Goal: Find contact information: Find contact information

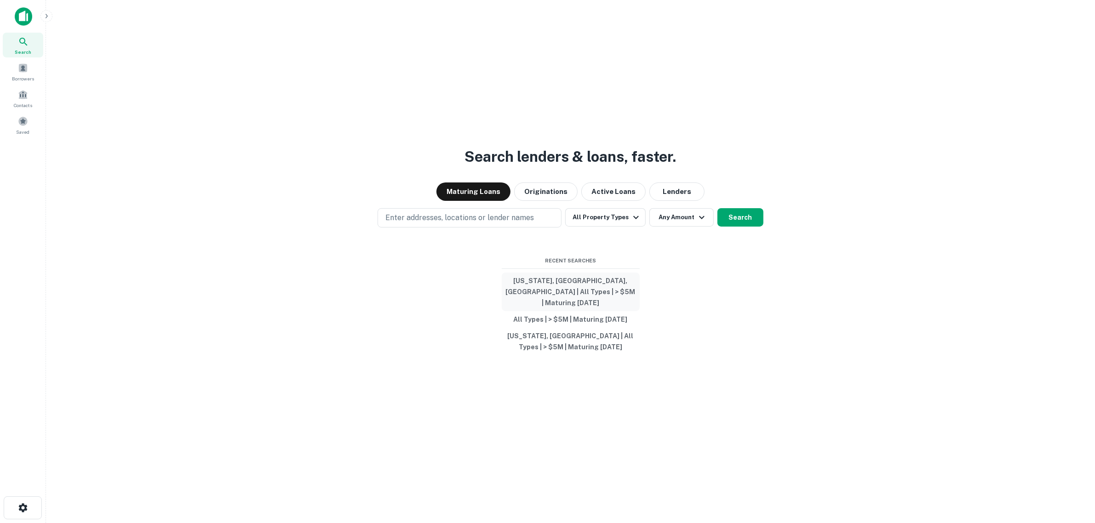
click at [490, 290] on button "[US_STATE], [GEOGRAPHIC_DATA], [GEOGRAPHIC_DATA] | All Types | > $5M | Maturing…" at bounding box center [571, 292] width 138 height 39
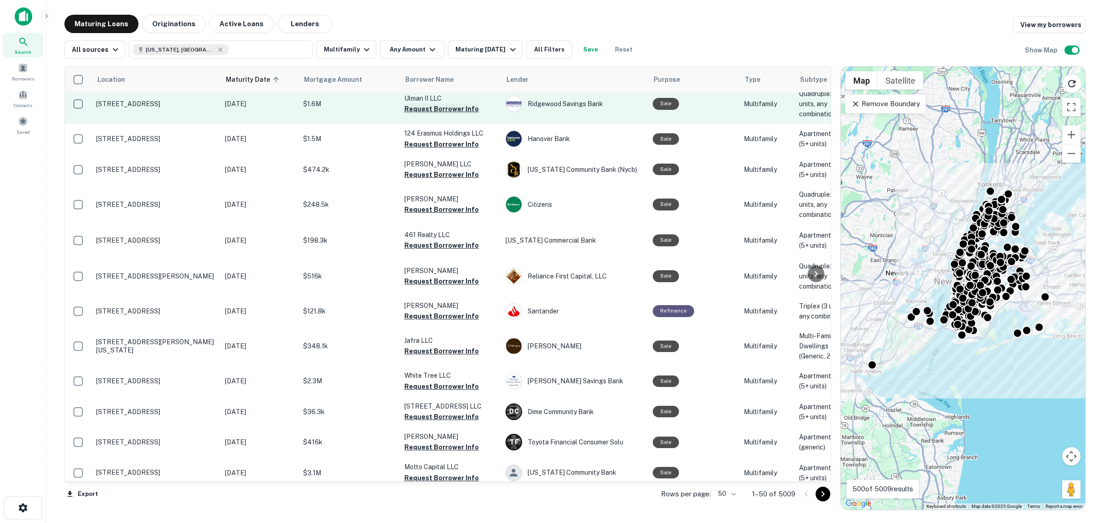
scroll to position [115, 0]
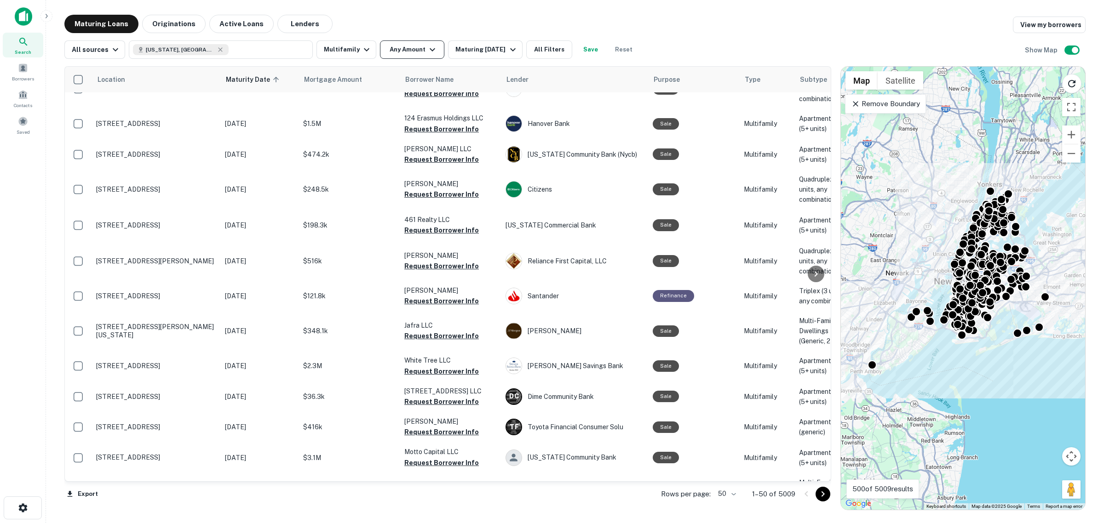
click at [401, 52] on button "Any Amount" at bounding box center [412, 49] width 64 height 18
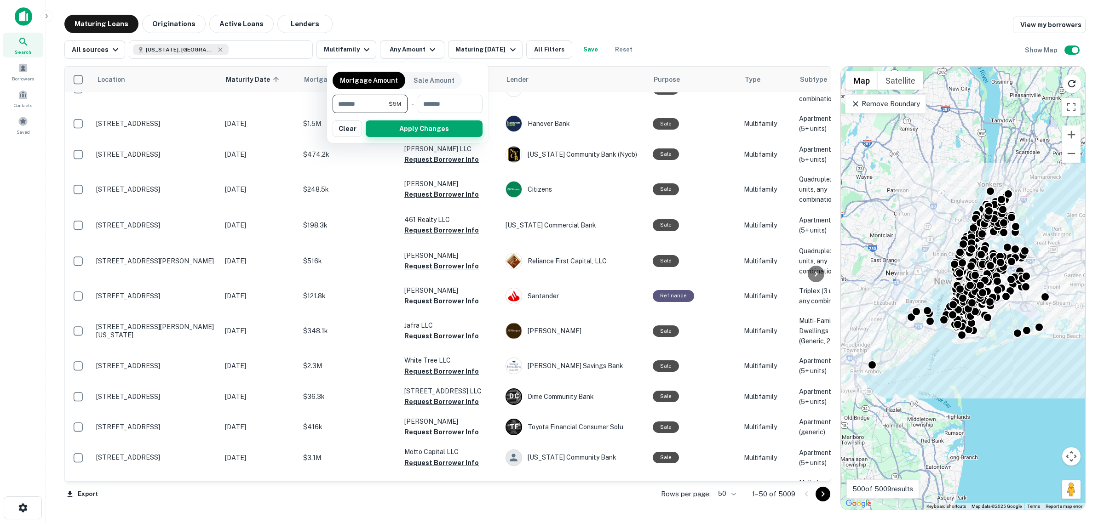
type input "*******"
click at [410, 134] on button "Apply Changes" at bounding box center [424, 129] width 117 height 17
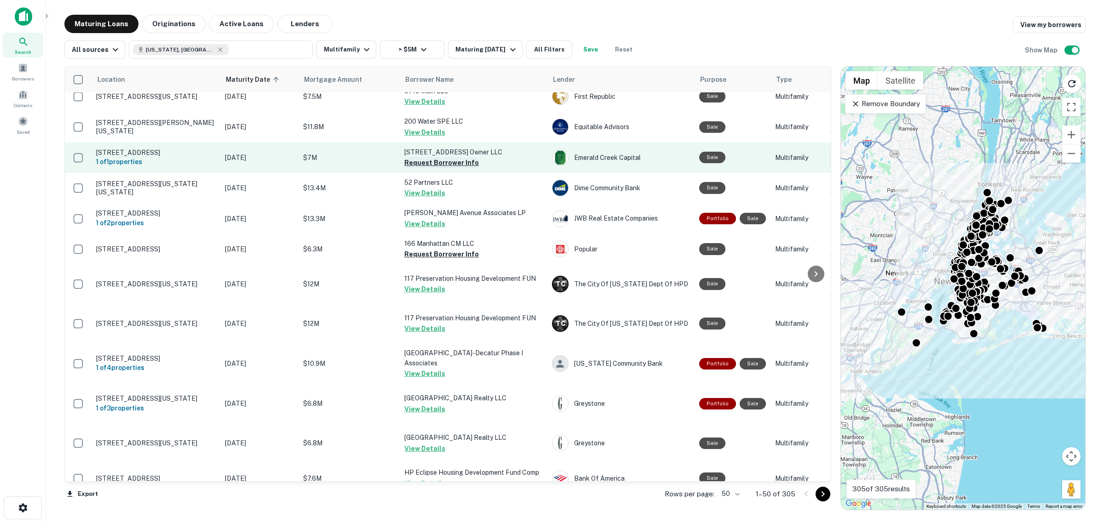
scroll to position [230, 0]
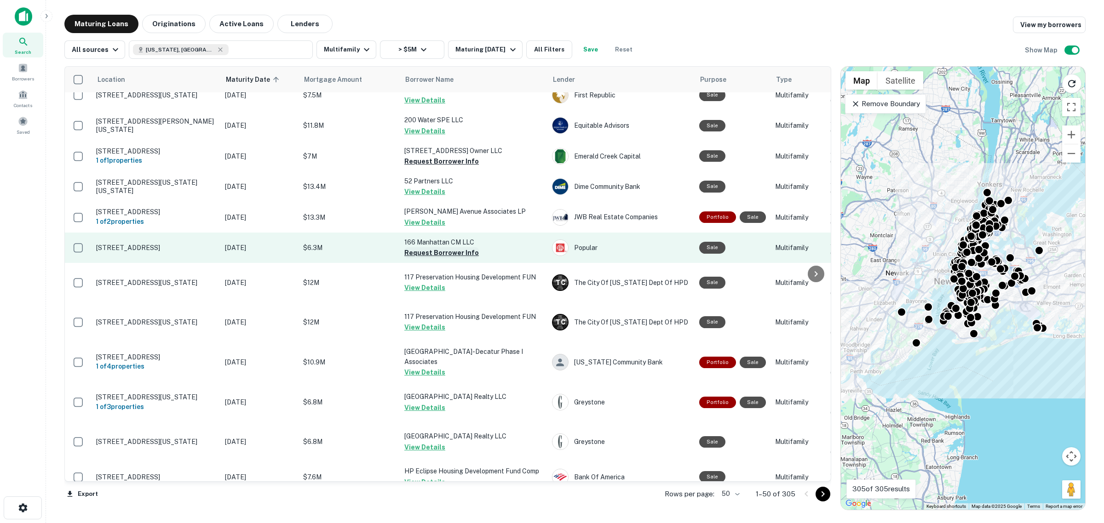
click at [431, 259] on button "Request Borrower Info" at bounding box center [441, 252] width 75 height 11
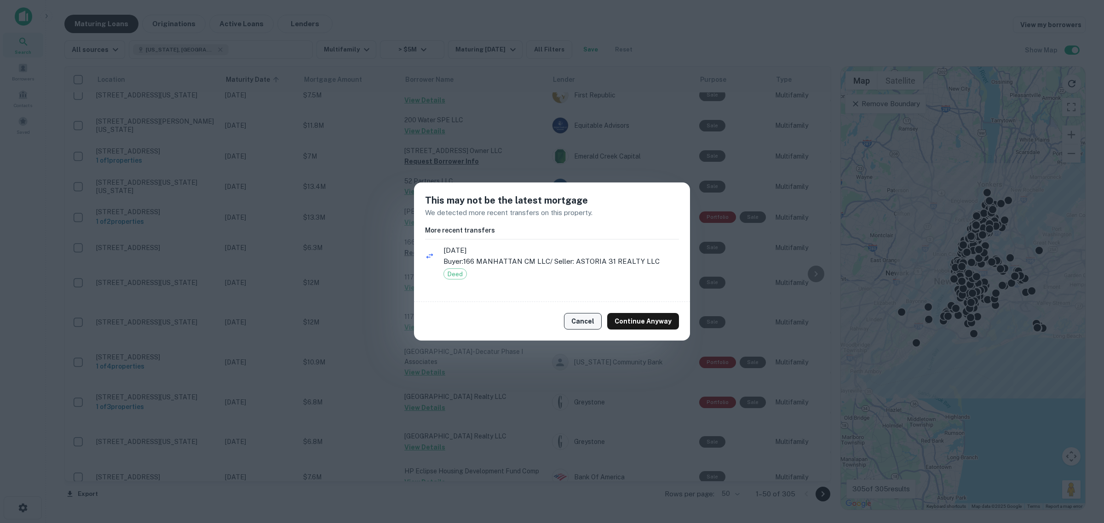
click at [490, 324] on button "Cancel" at bounding box center [583, 321] width 38 height 17
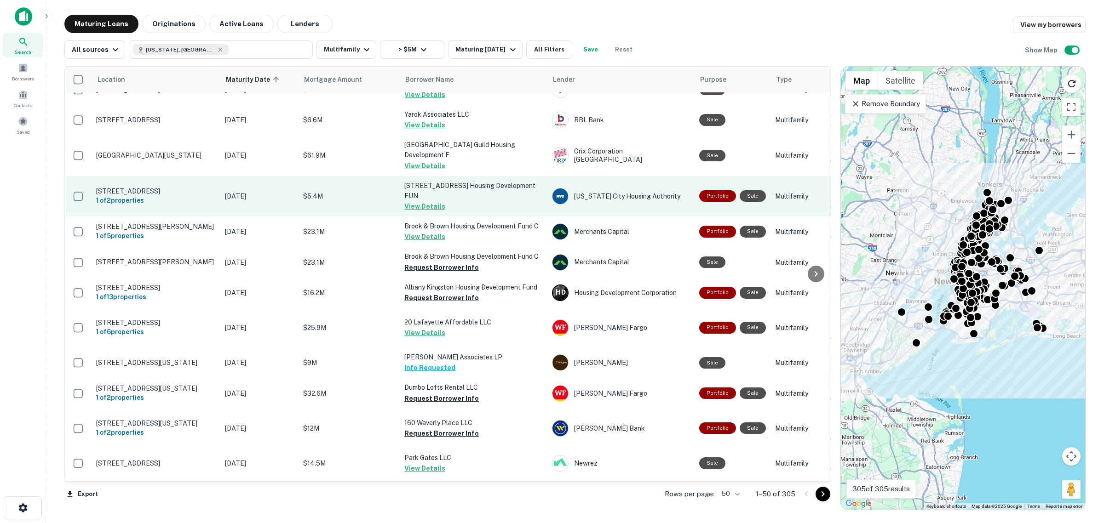
scroll to position [632, 0]
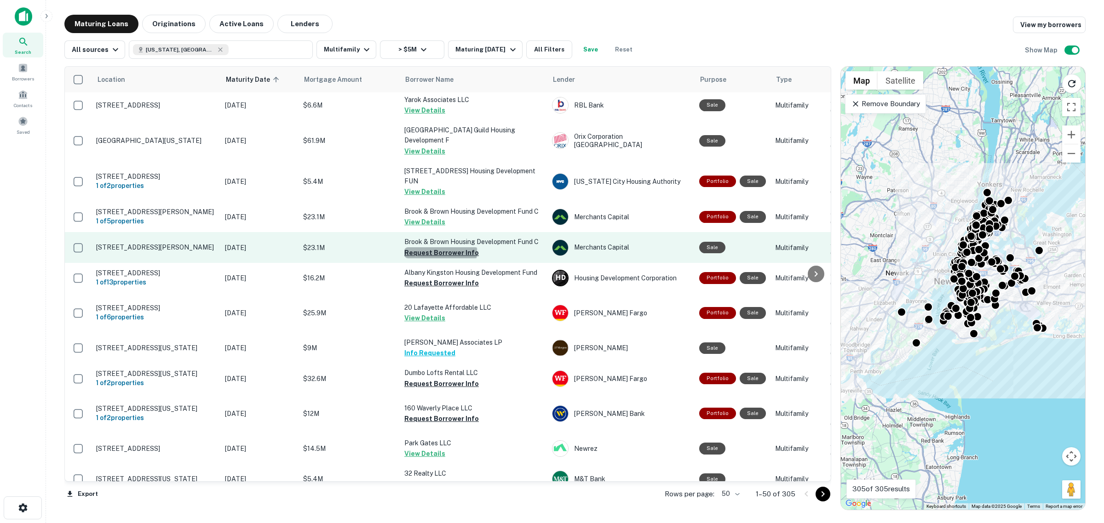
click at [440, 259] on button "Request Borrower Info" at bounding box center [441, 252] width 75 height 11
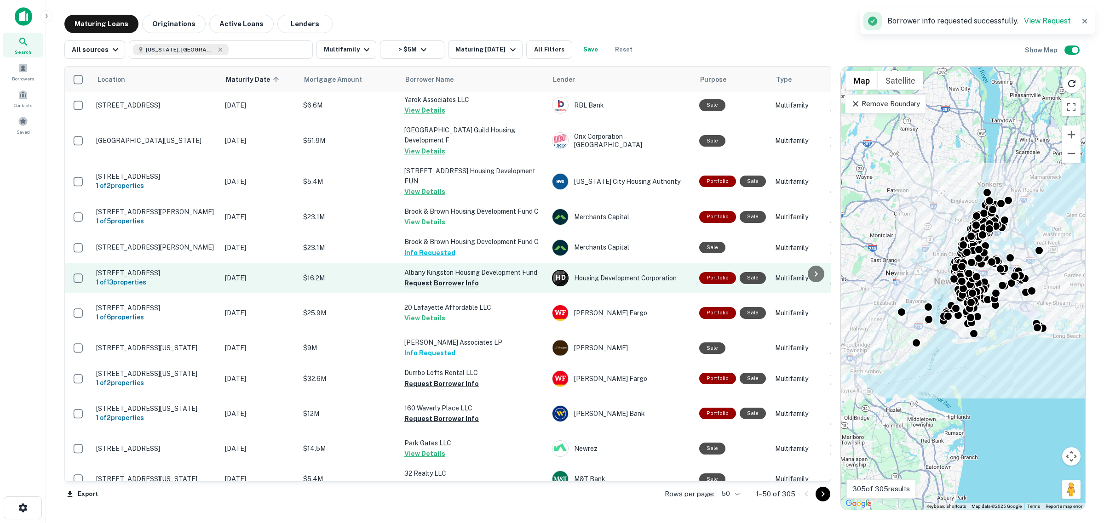
click at [450, 289] on button "Request Borrower Info" at bounding box center [441, 283] width 75 height 11
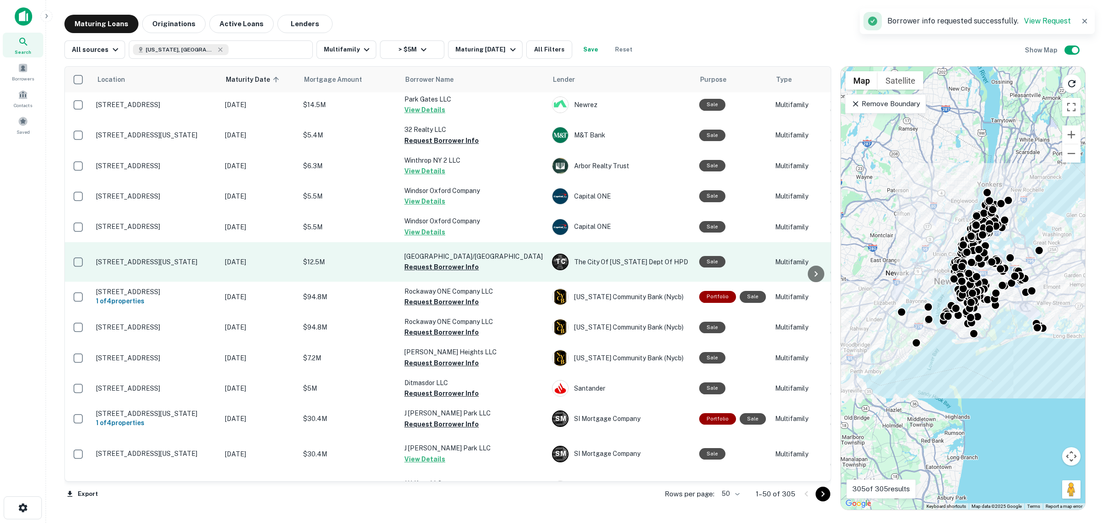
scroll to position [977, 0]
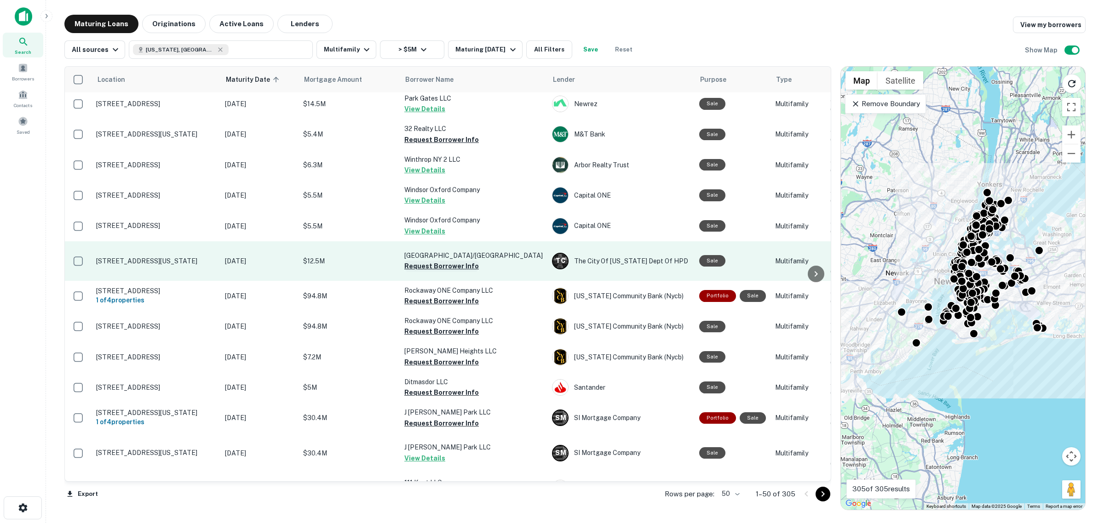
click at [433, 272] on button "Request Borrower Info" at bounding box center [441, 266] width 75 height 11
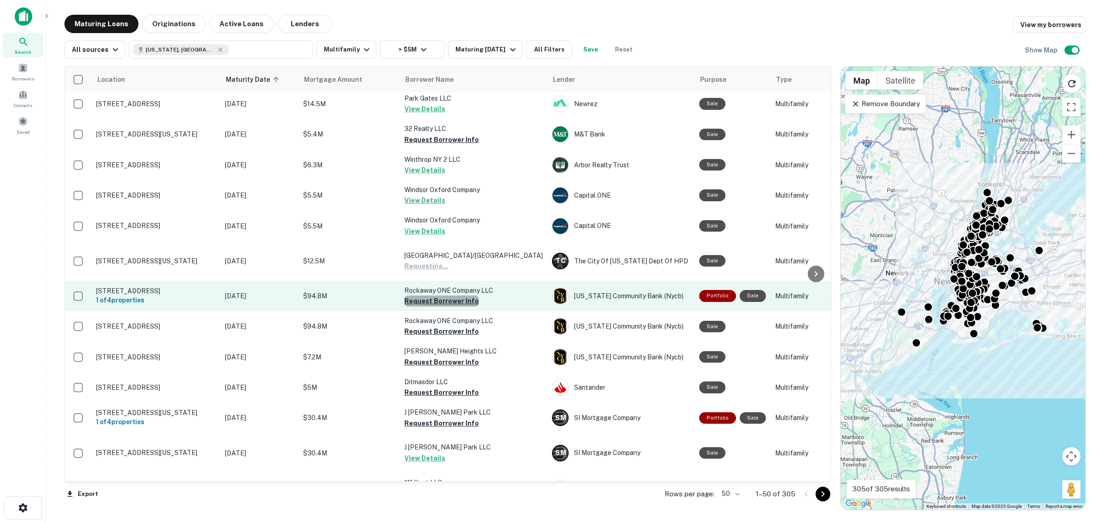
click at [451, 307] on button "Request Borrower Info" at bounding box center [441, 301] width 75 height 11
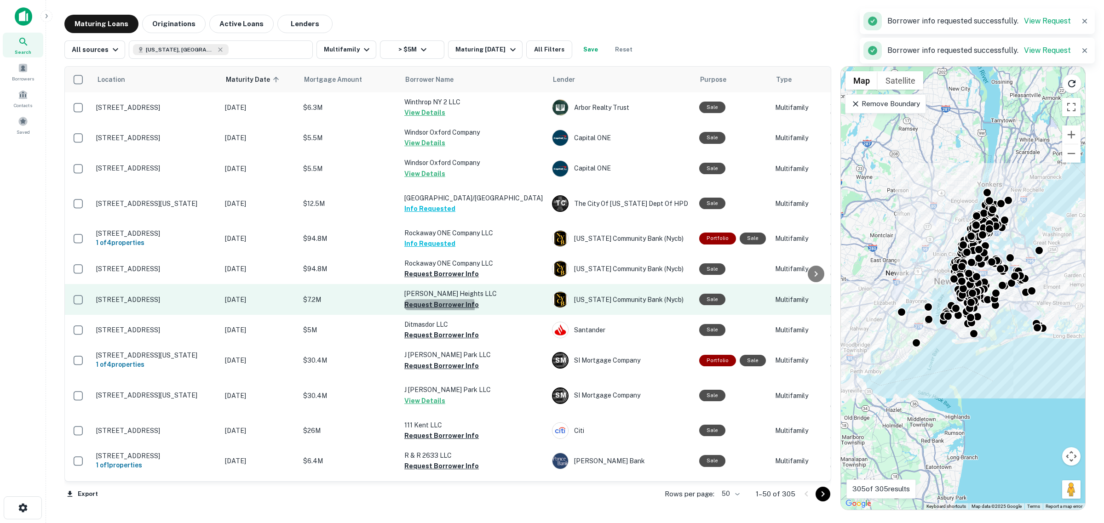
click at [434, 310] on button "Request Borrower Info" at bounding box center [441, 304] width 75 height 11
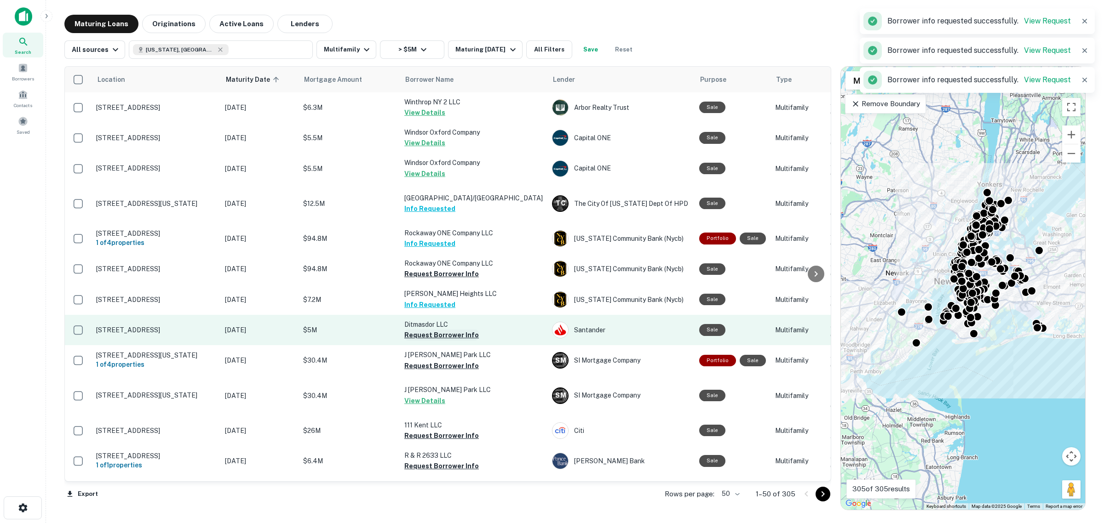
click at [442, 341] on button "Request Borrower Info" at bounding box center [441, 335] width 75 height 11
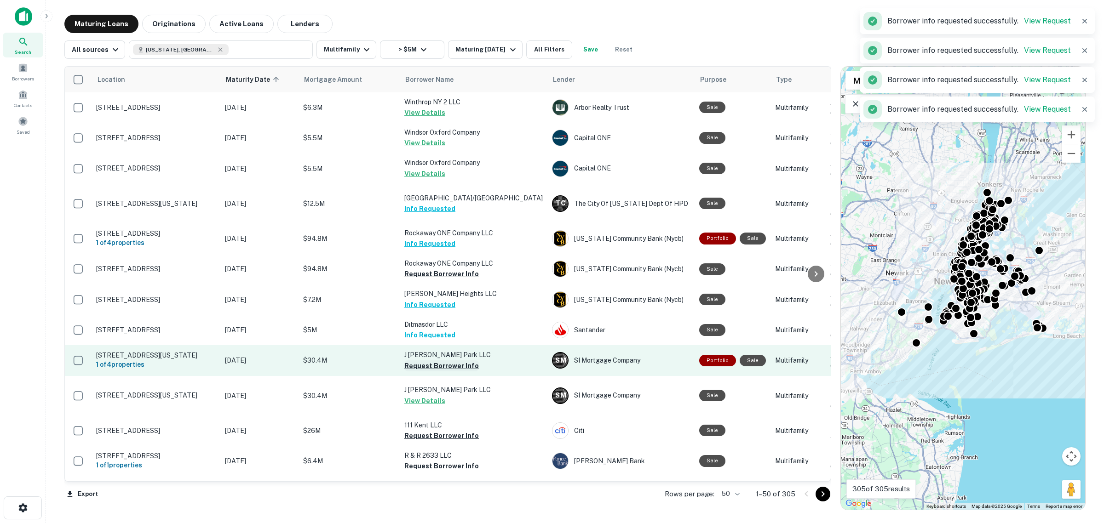
click at [445, 372] on button "Request Borrower Info" at bounding box center [441, 366] width 75 height 11
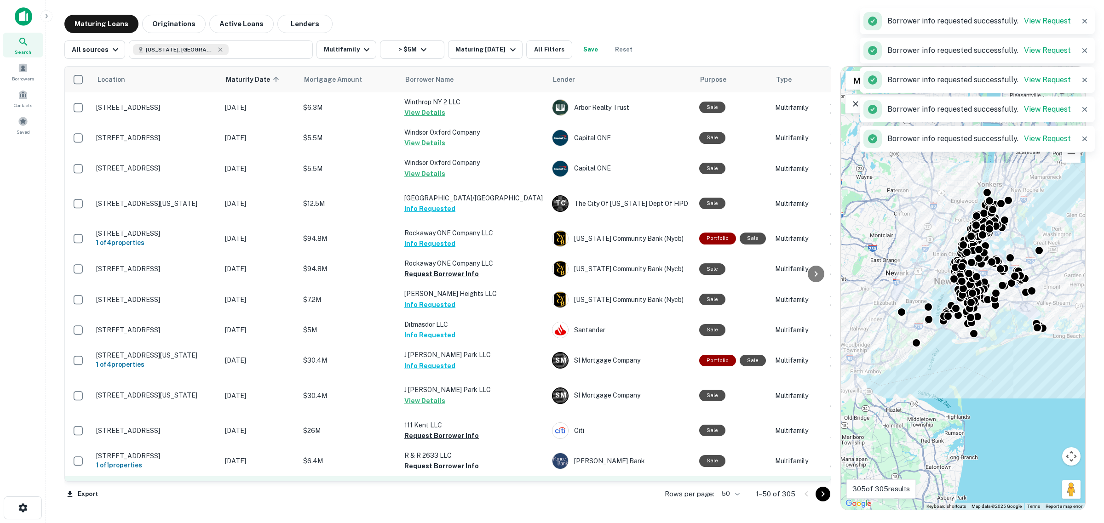
scroll to position [1207, 0]
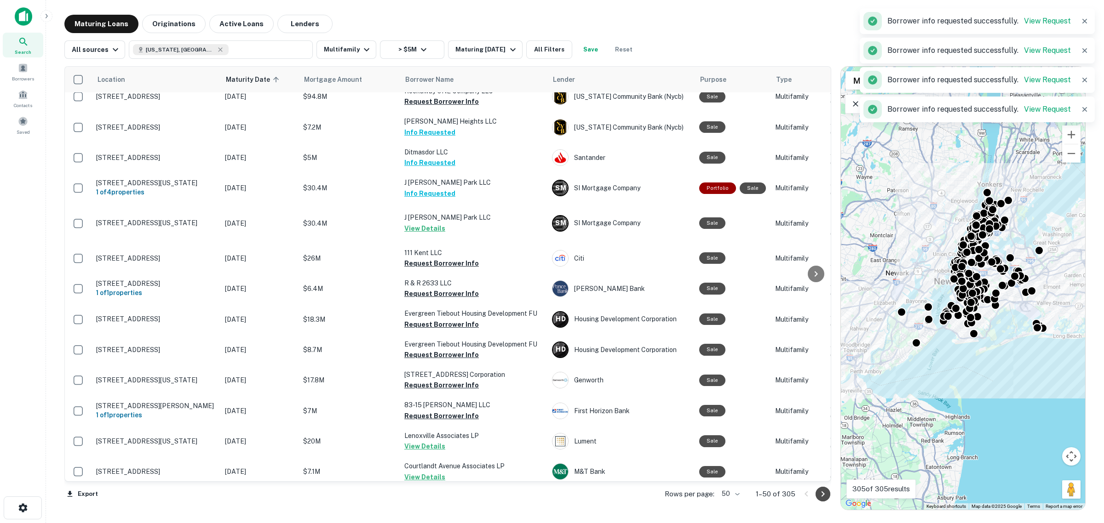
click at [490, 432] on icon "Go to next page" at bounding box center [822, 494] width 11 height 11
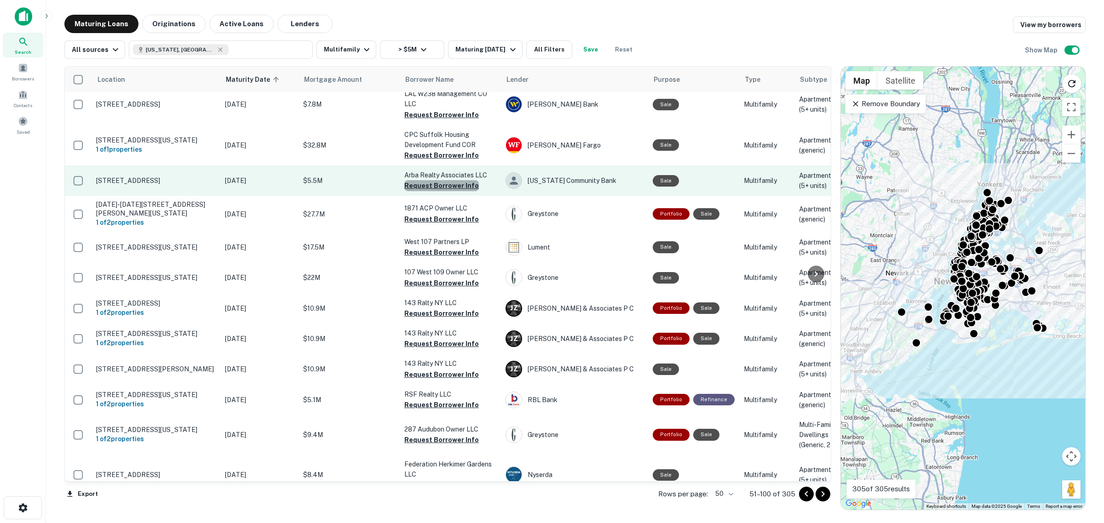
click at [464, 180] on button "Request Borrower Info" at bounding box center [441, 185] width 75 height 11
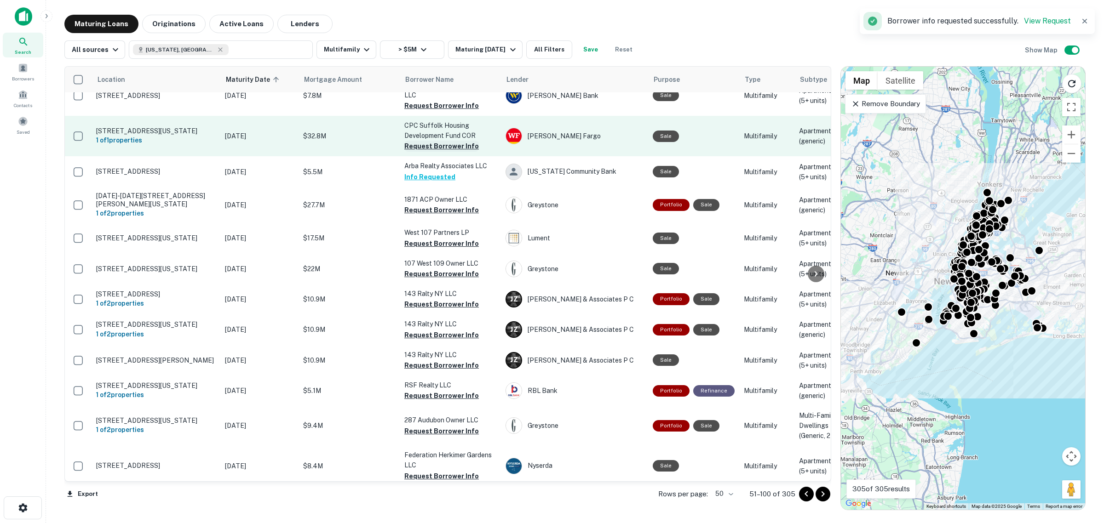
scroll to position [1204, 0]
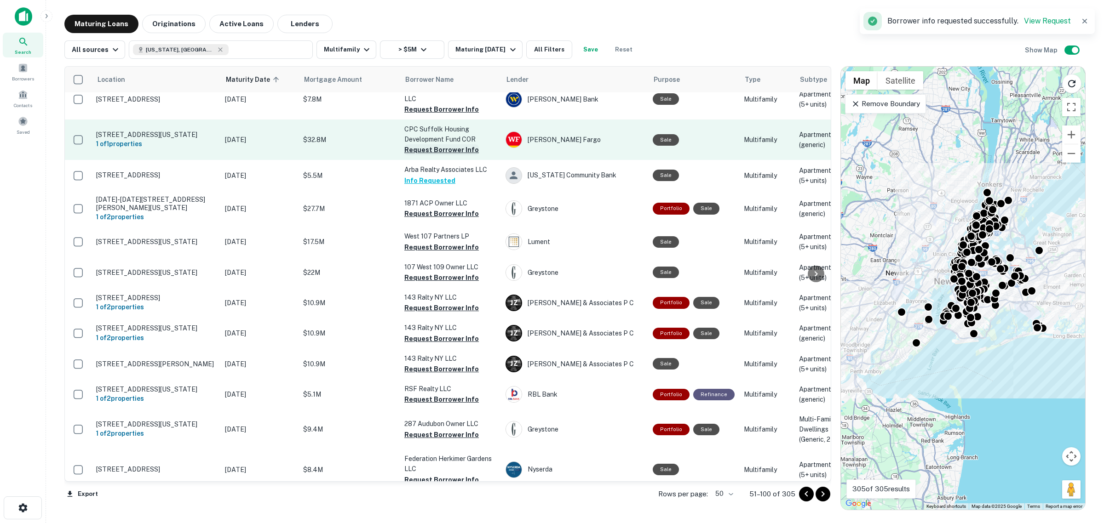
click at [456, 144] on button "Request Borrower Info" at bounding box center [441, 149] width 75 height 11
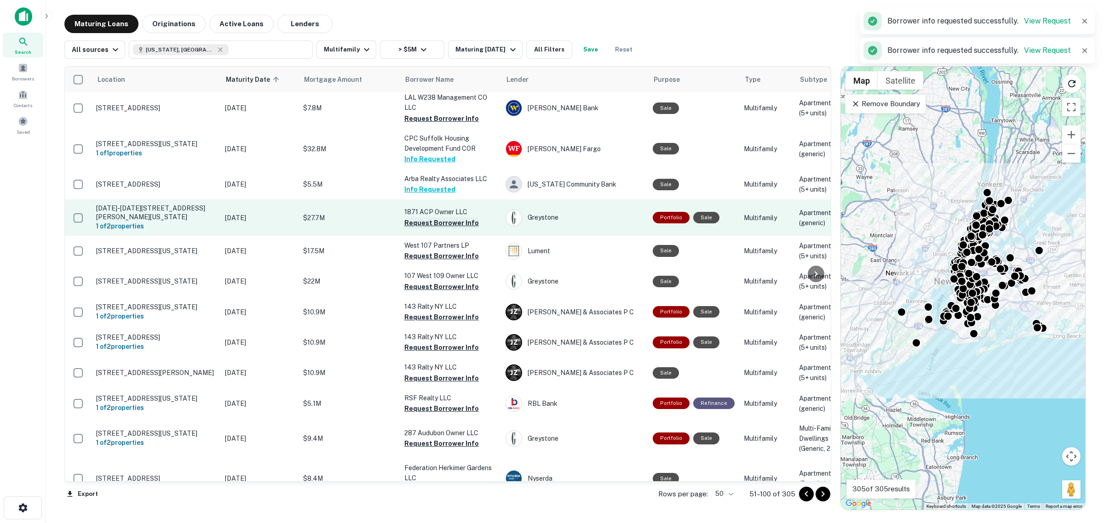
scroll to position [1207, 0]
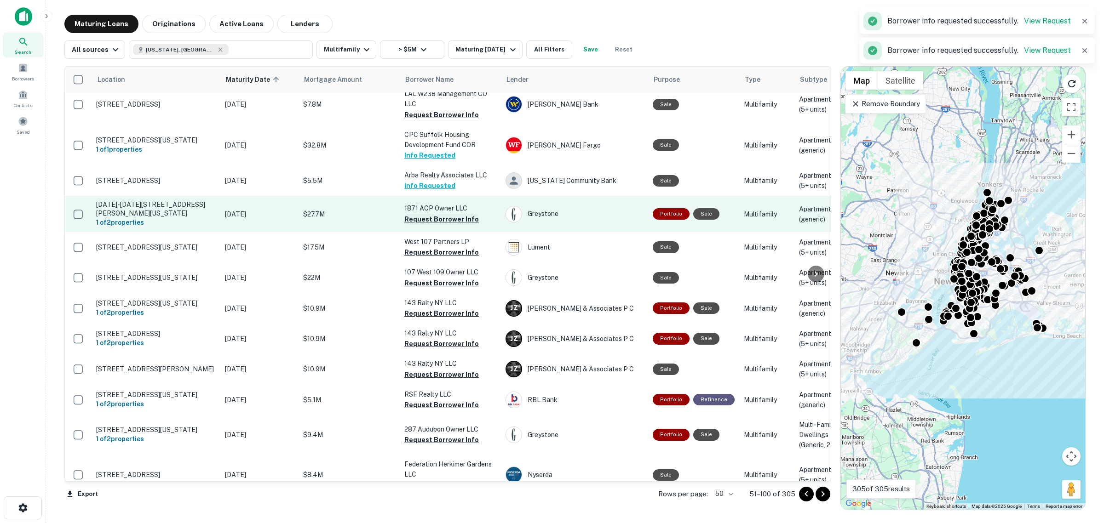
click at [416, 214] on button "Request Borrower Info" at bounding box center [441, 219] width 75 height 11
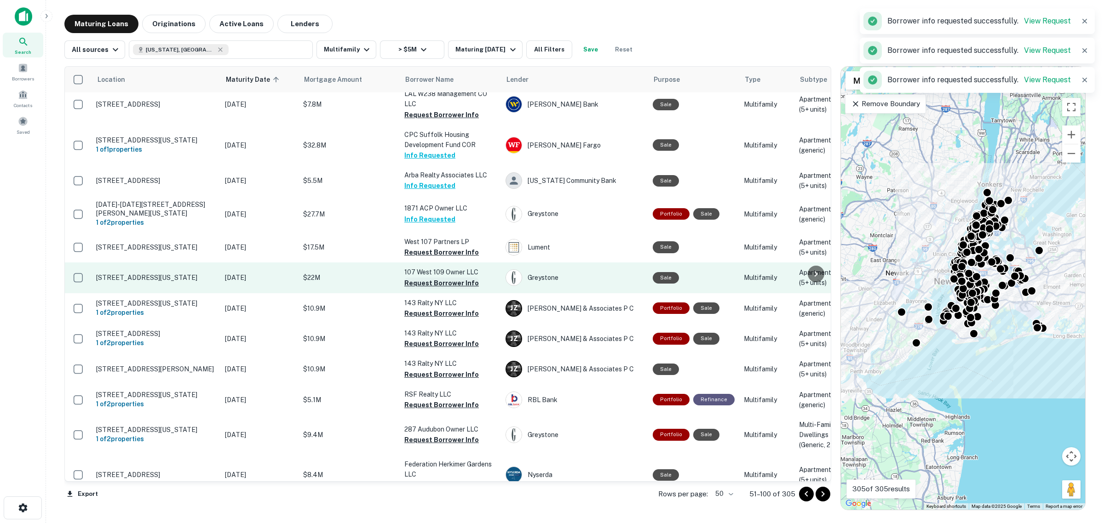
click at [434, 278] on button "Request Borrower Info" at bounding box center [441, 283] width 75 height 11
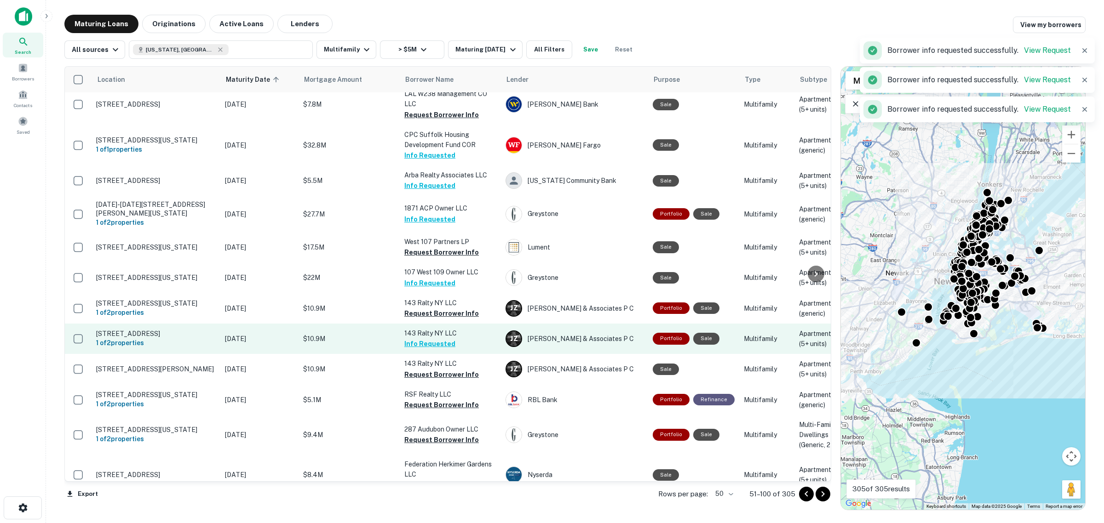
click at [436, 339] on button "Info Requested" at bounding box center [429, 344] width 51 height 11
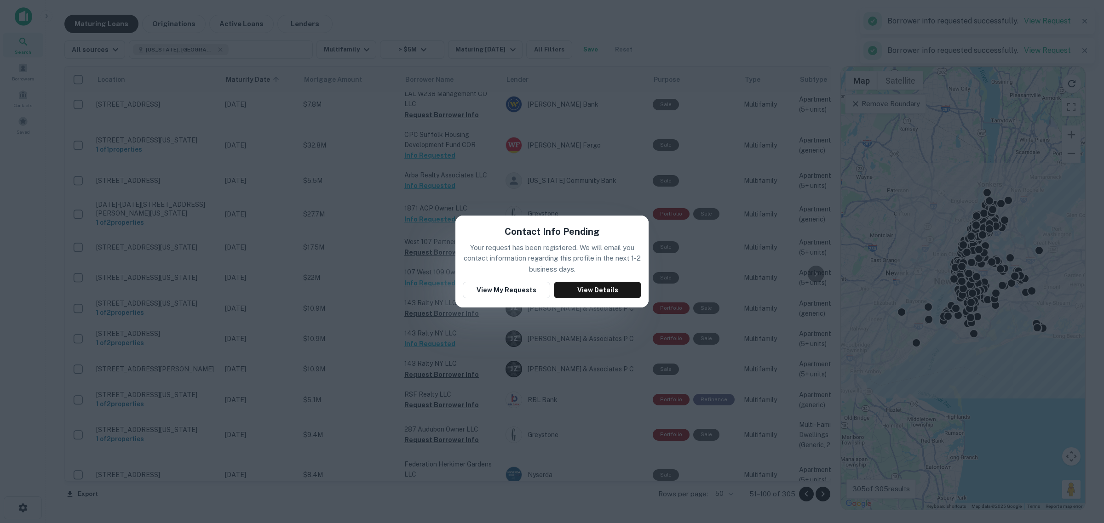
click at [480, 352] on div "Contact Info Pending Your request has been registered. We will email you contac…" at bounding box center [552, 261] width 1104 height 523
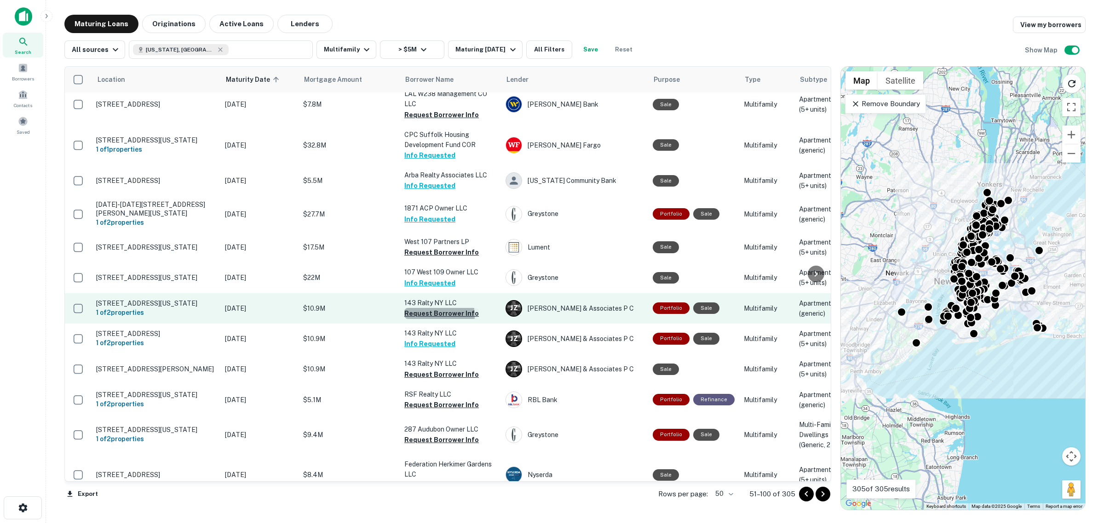
click at [434, 308] on button "Request Borrower Info" at bounding box center [441, 313] width 75 height 11
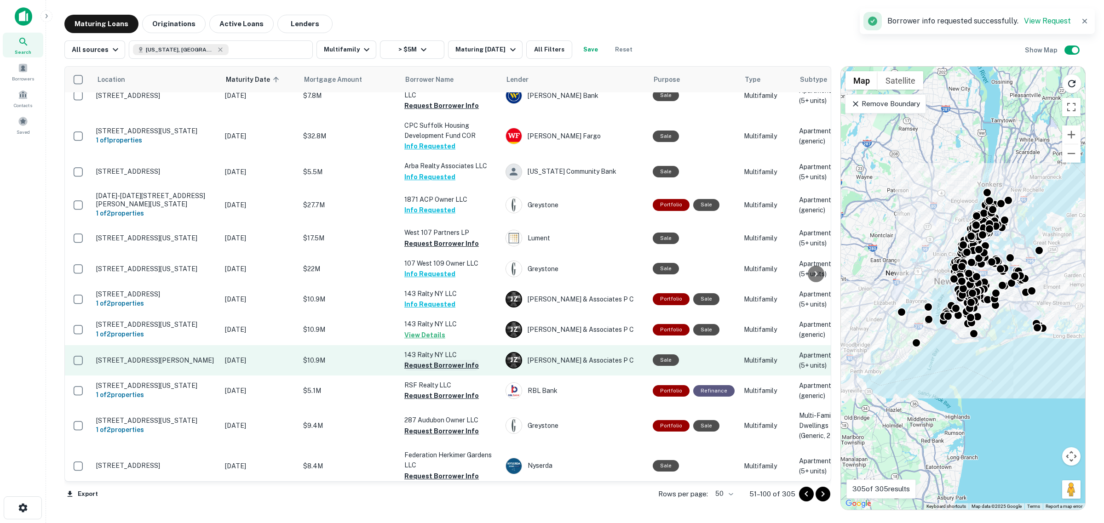
scroll to position [1204, 0]
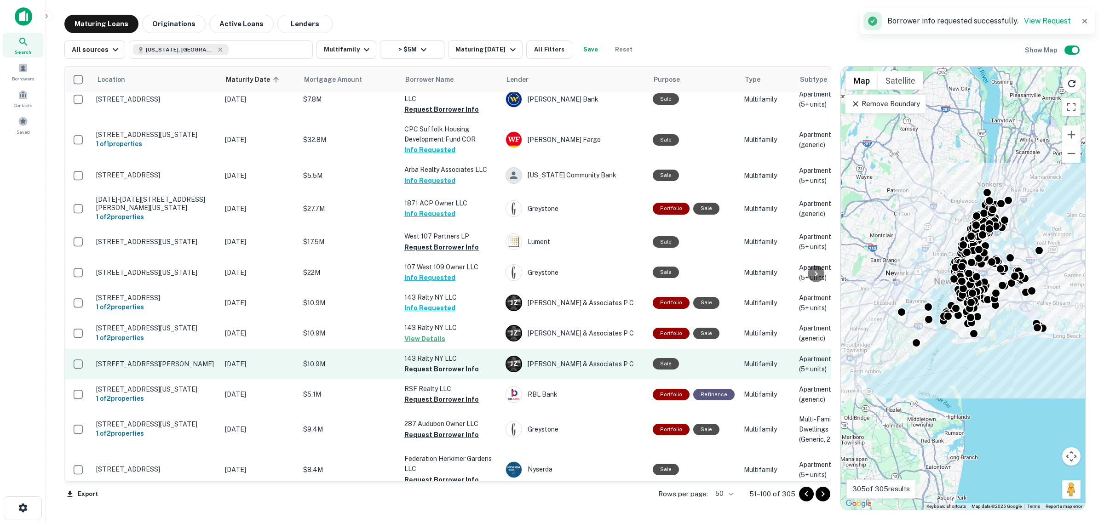
click at [434, 364] on button "Request Borrower Info" at bounding box center [441, 369] width 75 height 11
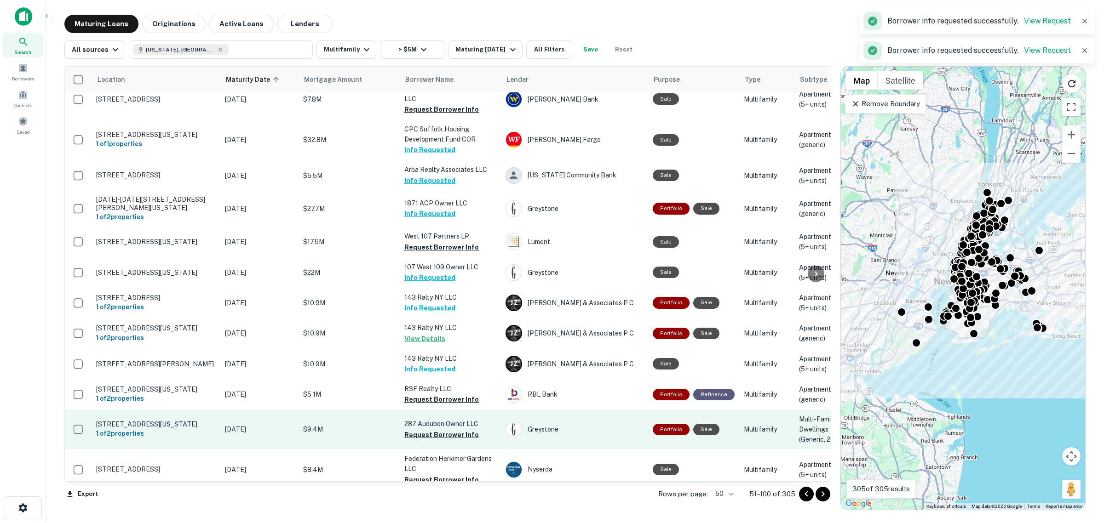
click at [426, 394] on button "Request Borrower Info" at bounding box center [441, 399] width 75 height 11
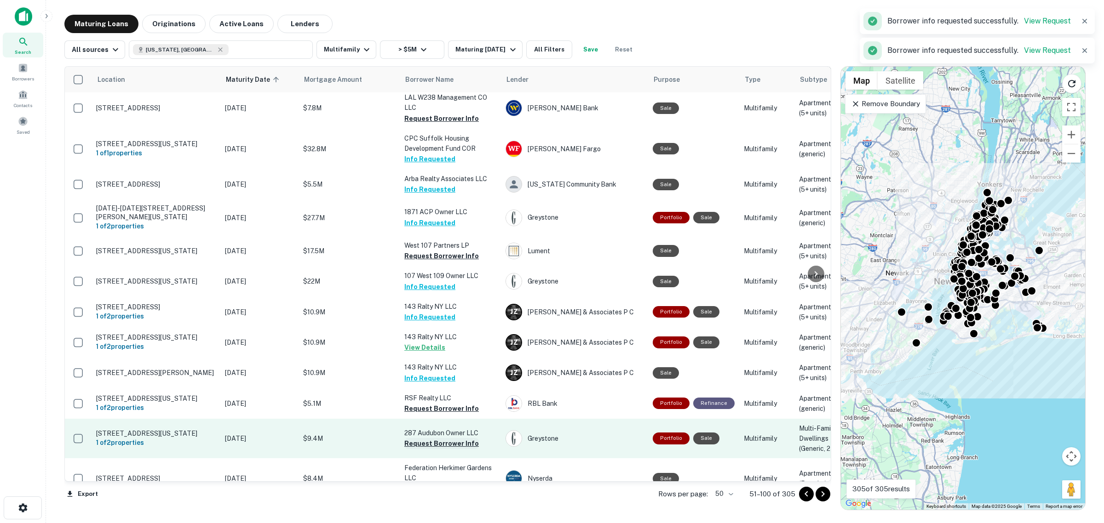
scroll to position [1207, 0]
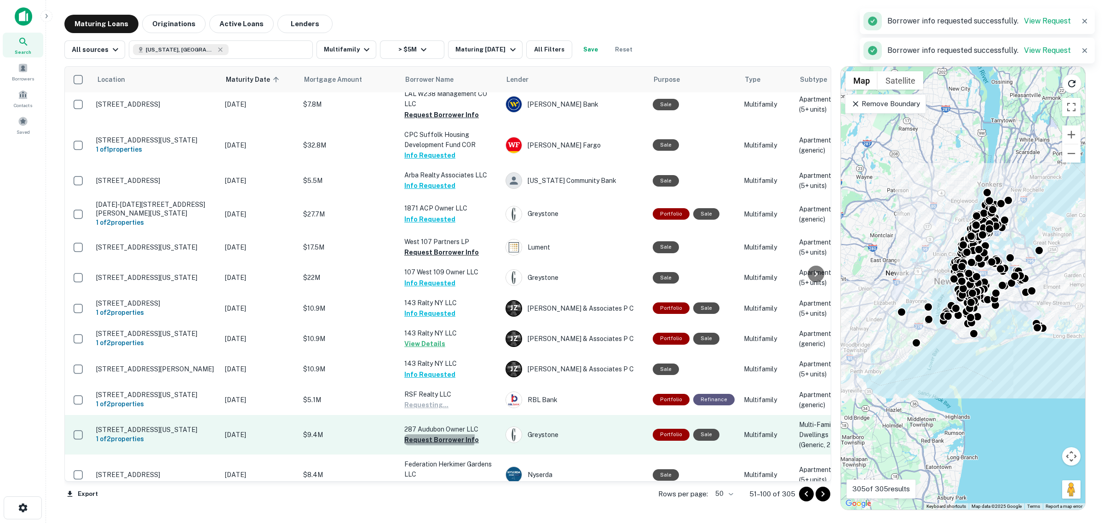
click at [431, 432] on button "Request Borrower Info" at bounding box center [441, 440] width 75 height 11
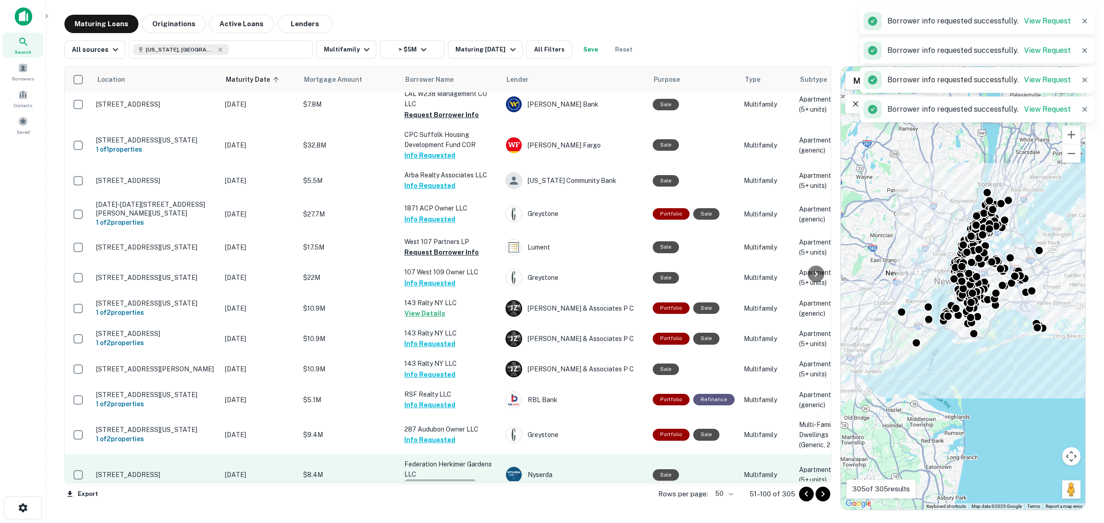
click at [433, 432] on button "Request Borrower Info" at bounding box center [441, 485] width 75 height 11
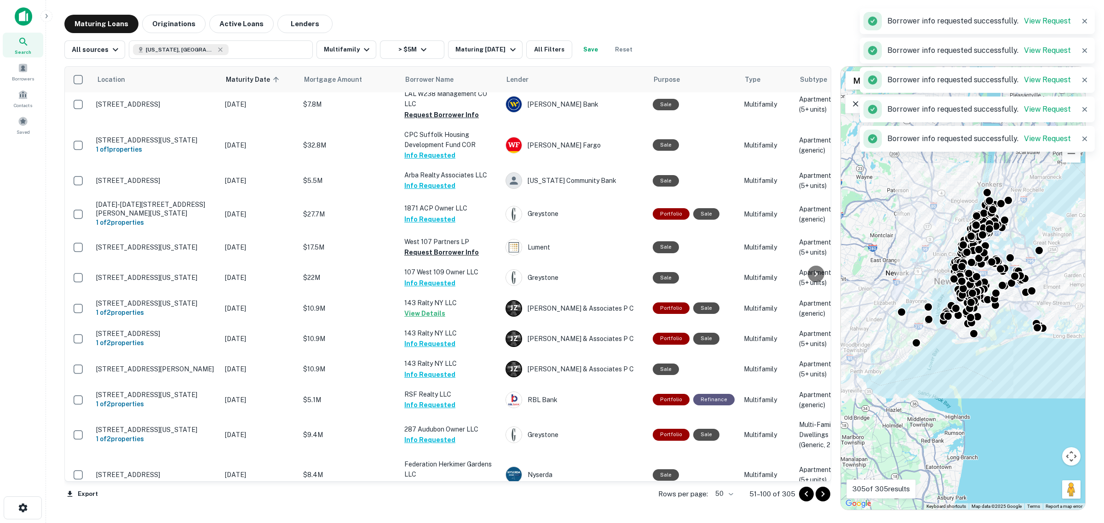
scroll to position [1364, 0]
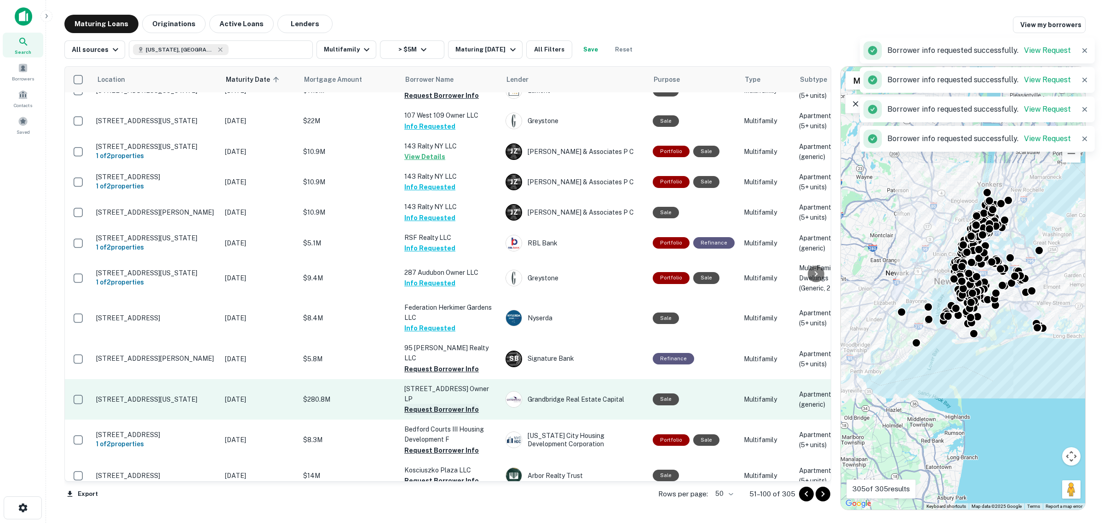
click at [439, 404] on button "Request Borrower Info" at bounding box center [441, 409] width 75 height 11
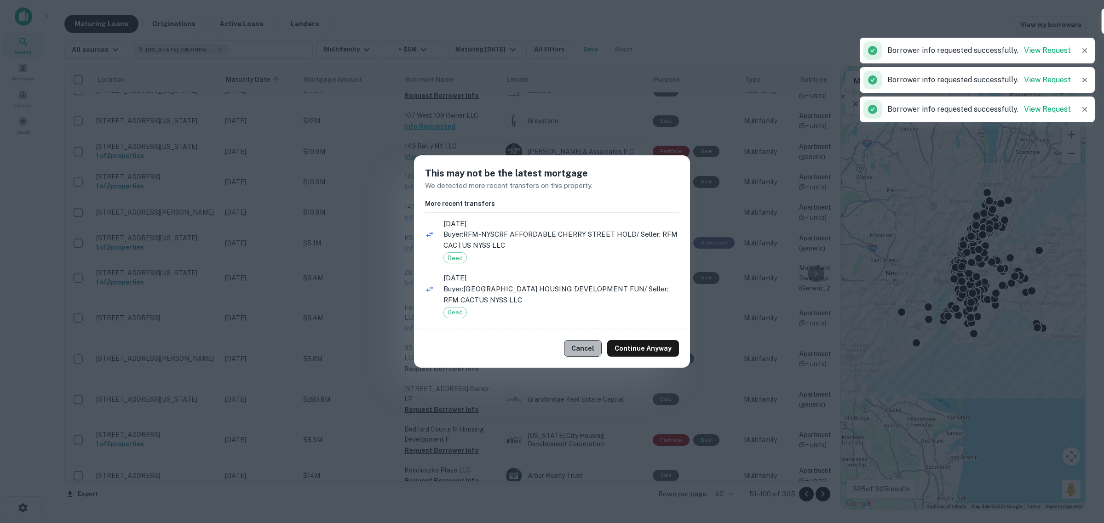
click at [490, 352] on button "Cancel" at bounding box center [583, 348] width 38 height 17
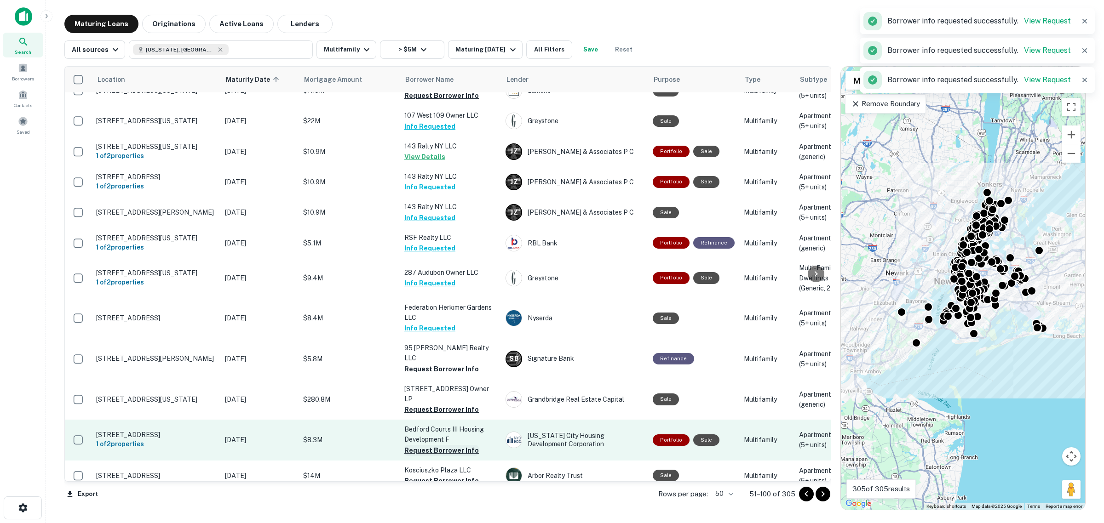
click at [425, 432] on button "Request Borrower Info" at bounding box center [441, 450] width 75 height 11
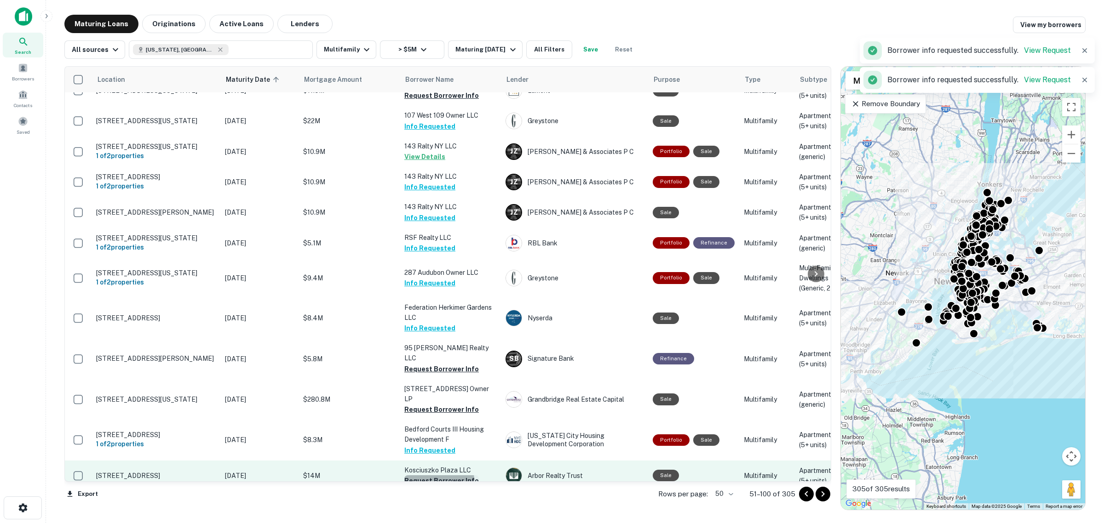
click at [431, 432] on button "Request Borrower Info" at bounding box center [441, 481] width 75 height 11
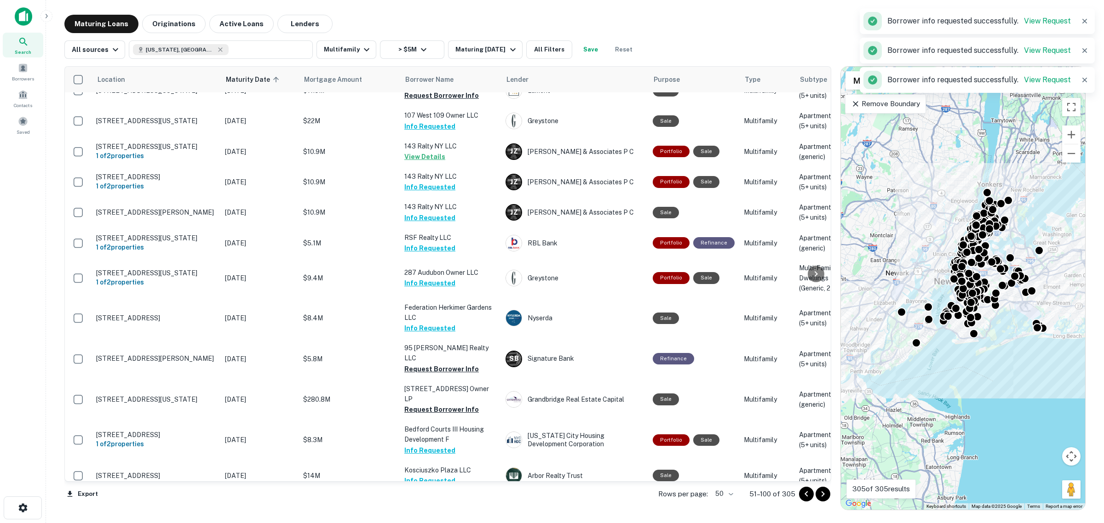
click at [435, 432] on button "Request Borrower Info" at bounding box center [441, 521] width 75 height 11
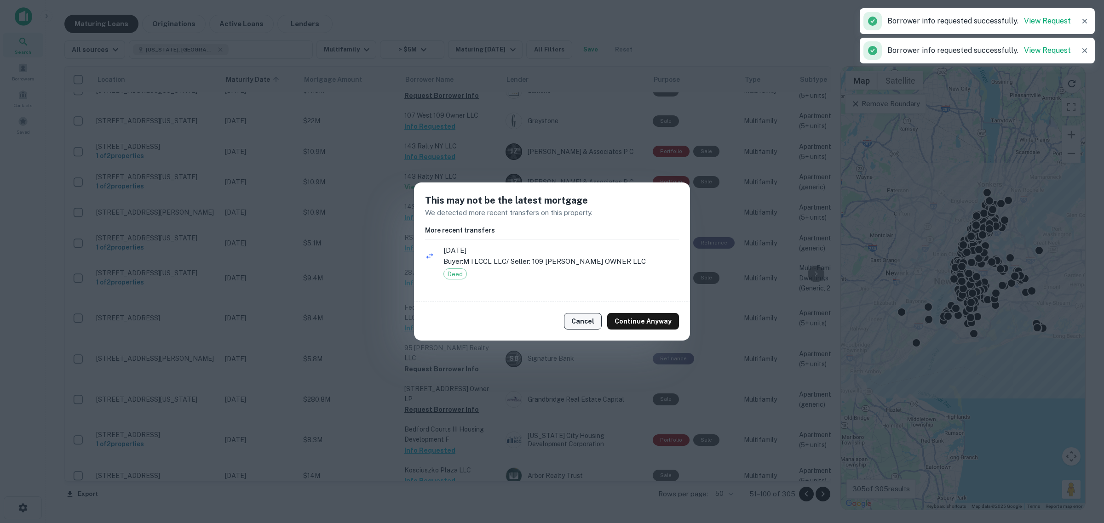
click at [490, 326] on button "Cancel" at bounding box center [583, 321] width 38 height 17
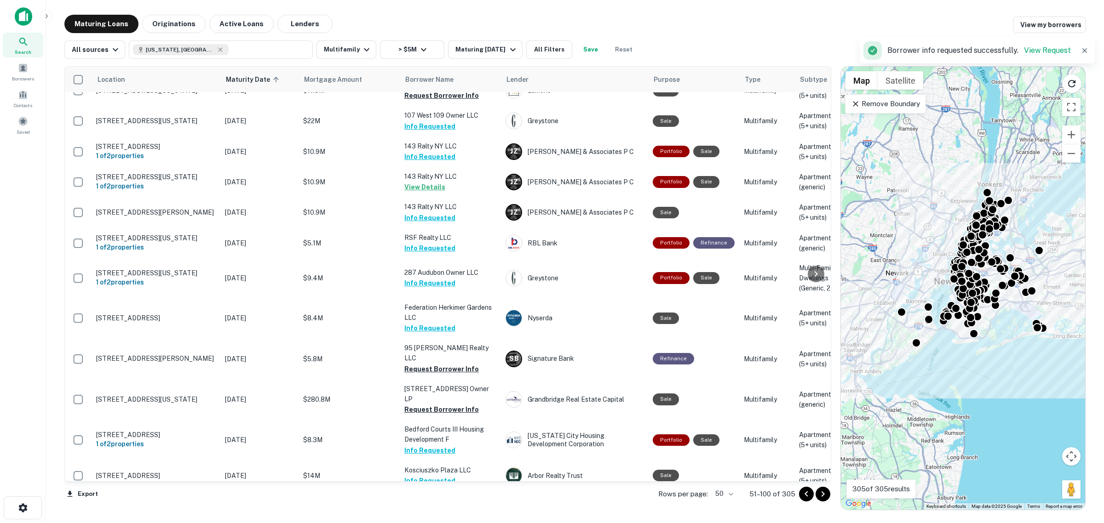
click at [490, 432] on icon "Go to next page" at bounding box center [822, 494] width 11 height 11
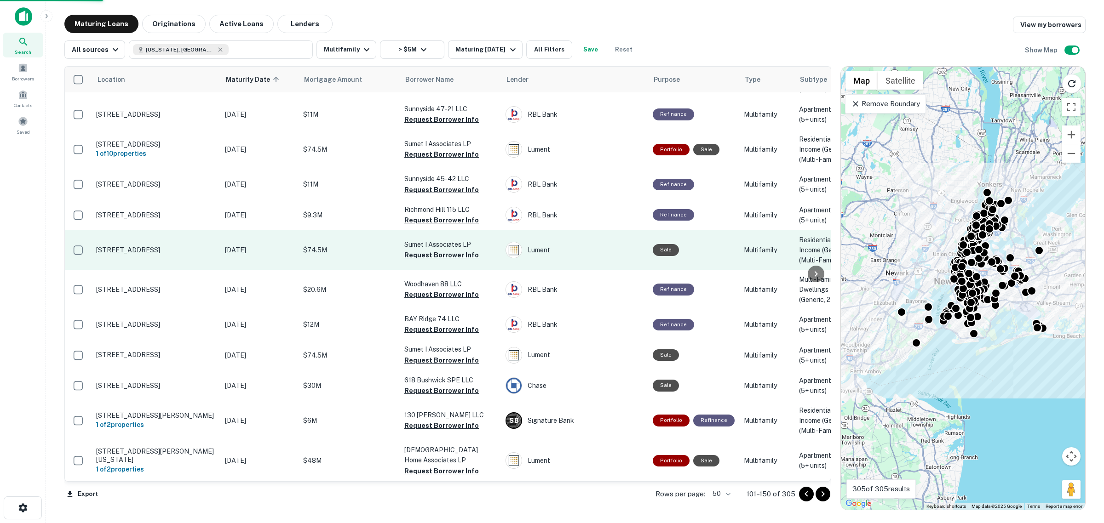
scroll to position [1314, 0]
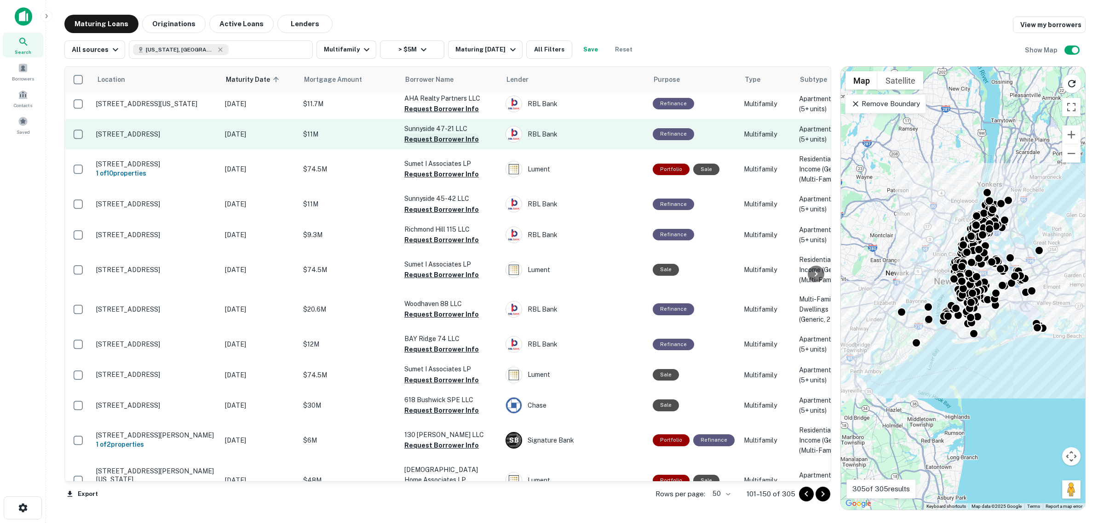
click at [452, 134] on button "Request Borrower Info" at bounding box center [441, 139] width 75 height 11
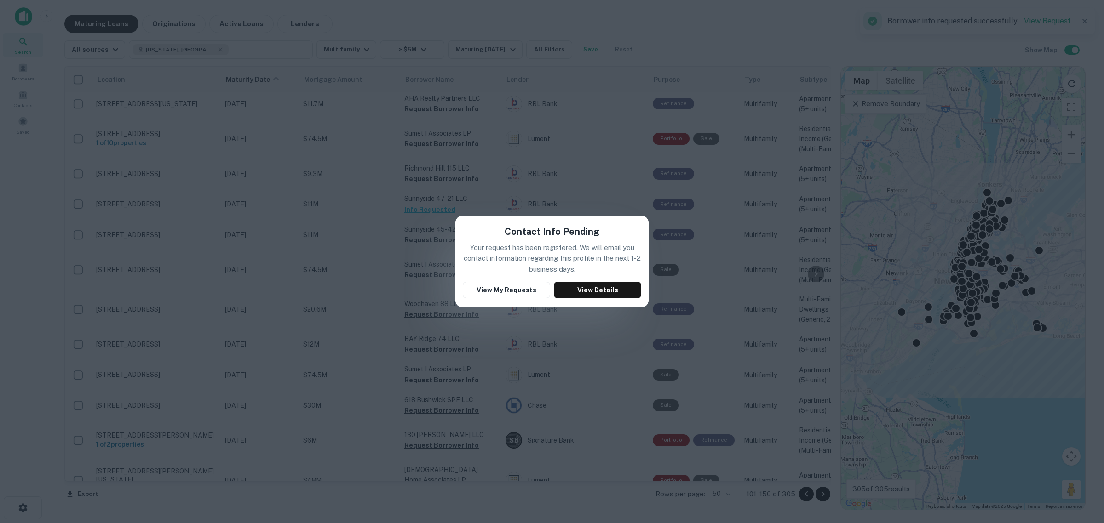
drag, startPoint x: 514, startPoint y: 293, endPoint x: 370, endPoint y: 352, distance: 155.5
click at [371, 352] on div "Contact Info Pending Your request has been registered. We will email you contac…" at bounding box center [552, 261] width 1104 height 523
click at [370, 352] on div "Contact Info Pending Your request has been registered. We will email you contac…" at bounding box center [552, 261] width 1104 height 523
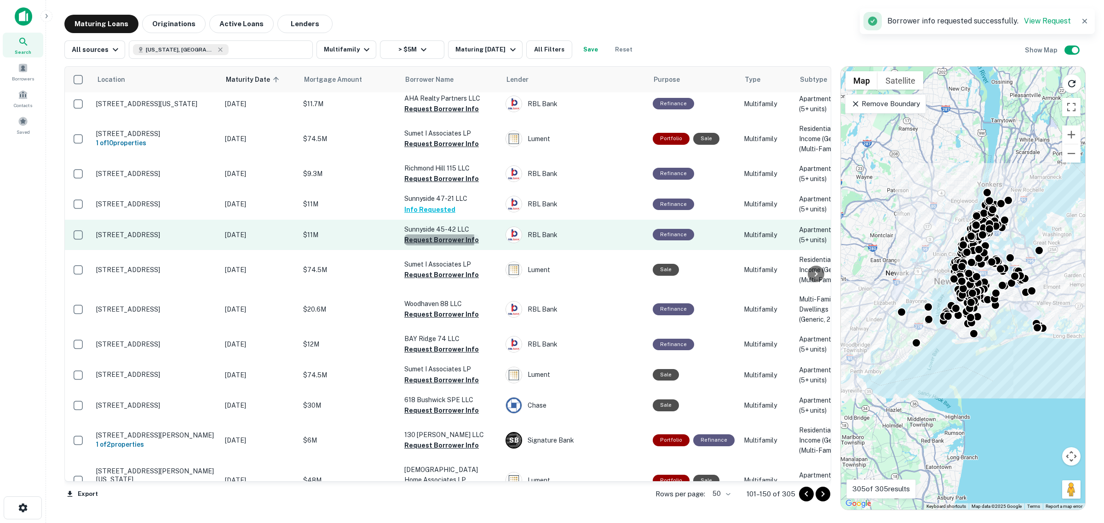
click at [410, 235] on button "Request Borrower Info" at bounding box center [441, 240] width 75 height 11
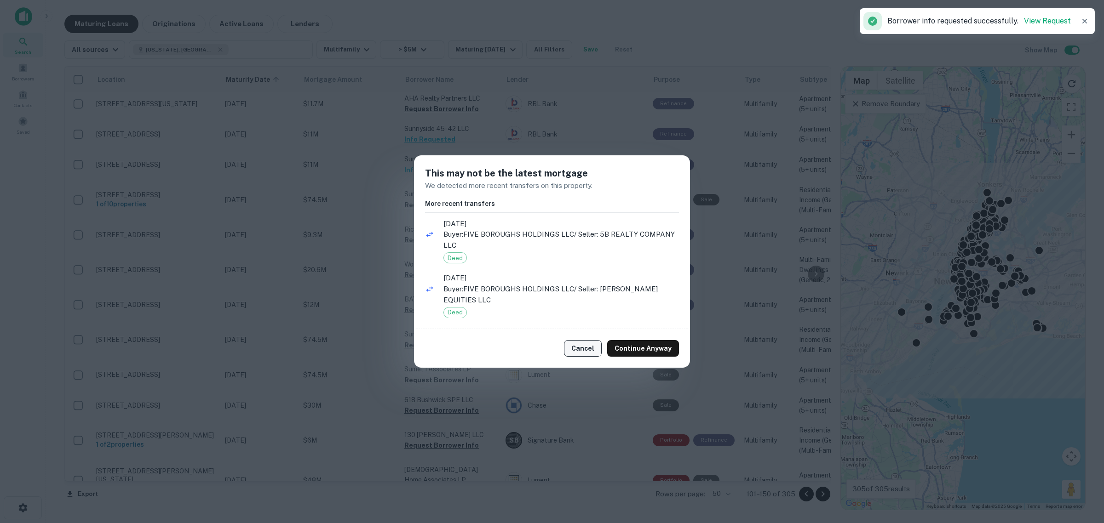
click at [490, 348] on button "Cancel" at bounding box center [583, 348] width 38 height 17
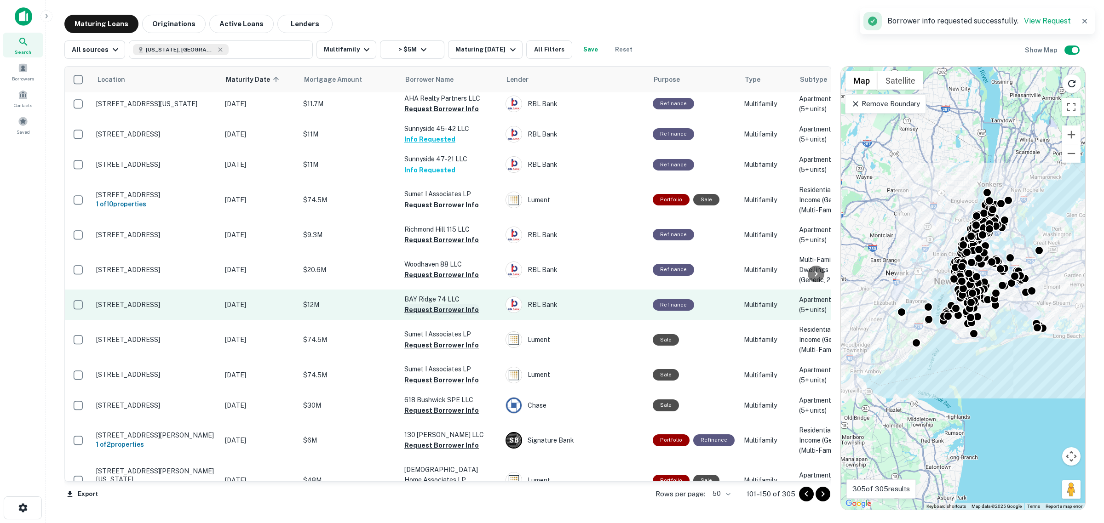
click at [437, 305] on button "Request Borrower Info" at bounding box center [441, 310] width 75 height 11
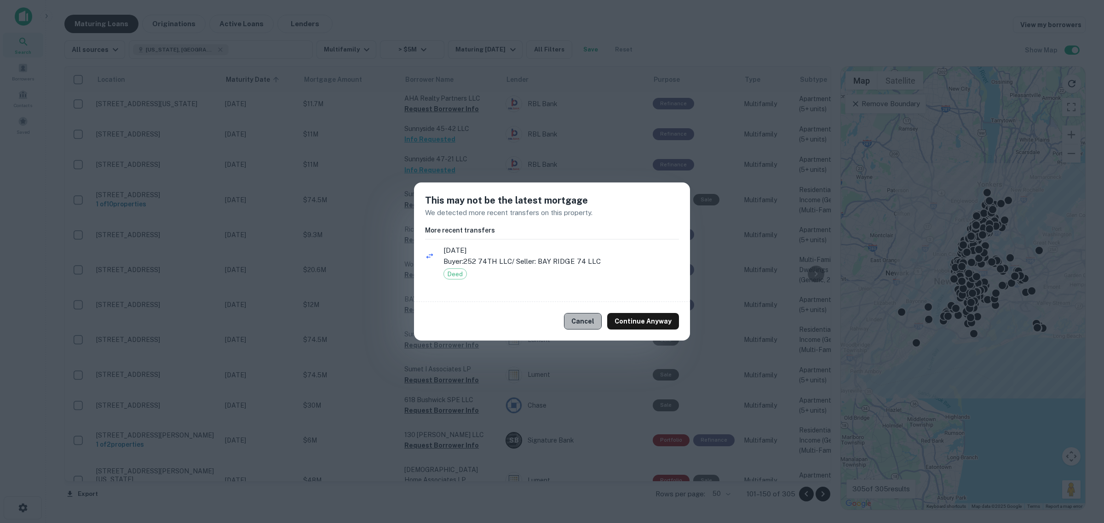
click at [490, 318] on button "Cancel" at bounding box center [583, 321] width 38 height 17
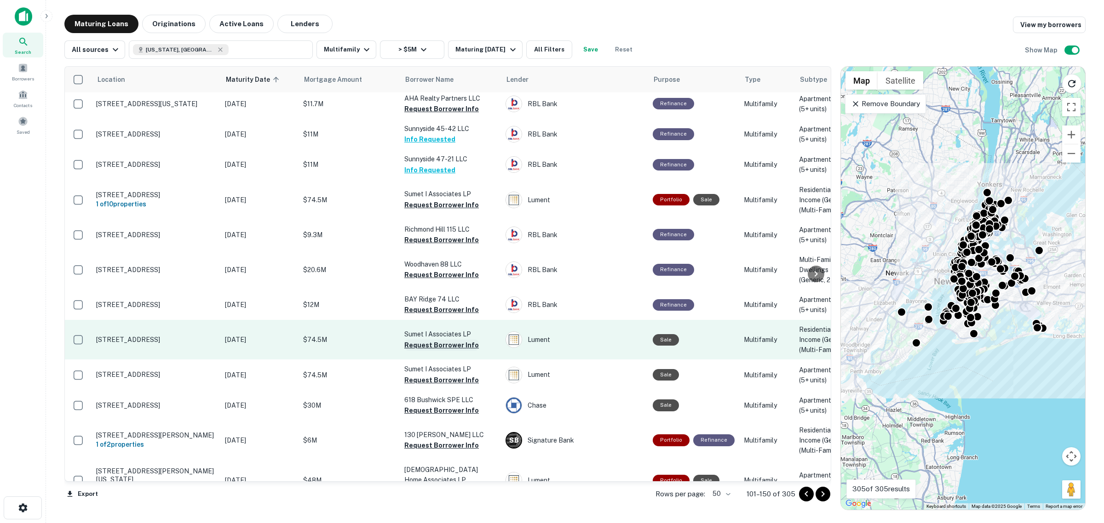
click at [451, 340] on button "Request Borrower Info" at bounding box center [441, 345] width 75 height 11
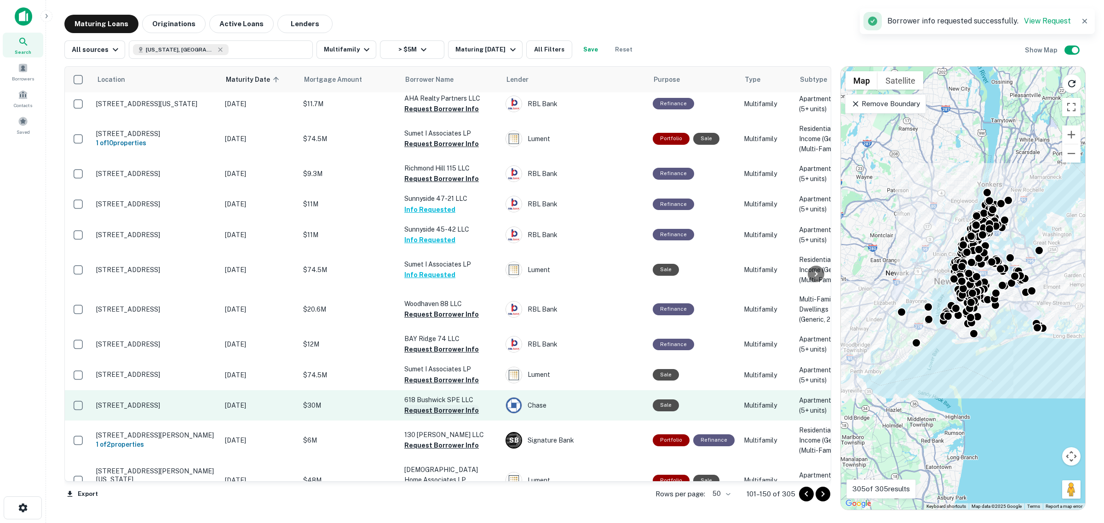
click at [435, 405] on button "Request Borrower Info" at bounding box center [441, 410] width 75 height 11
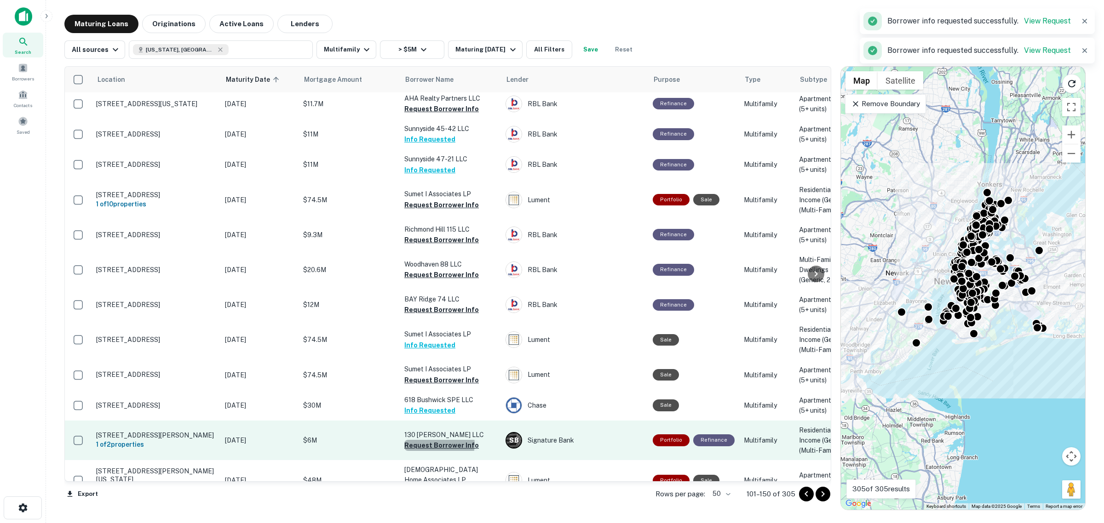
click at [438, 432] on button "Request Borrower Info" at bounding box center [441, 445] width 75 height 11
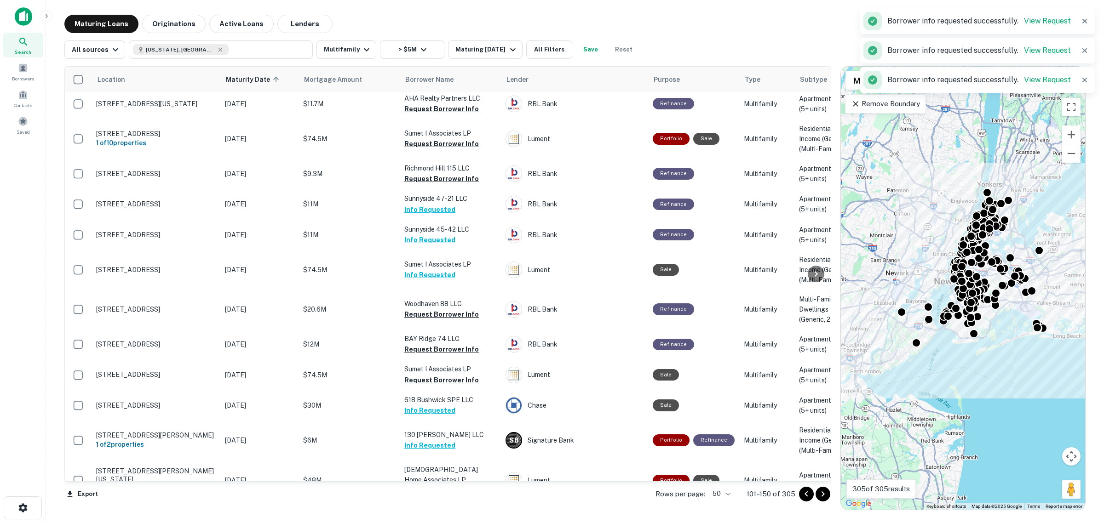
click at [490, 432] on icon "Go to next page" at bounding box center [822, 494] width 11 height 11
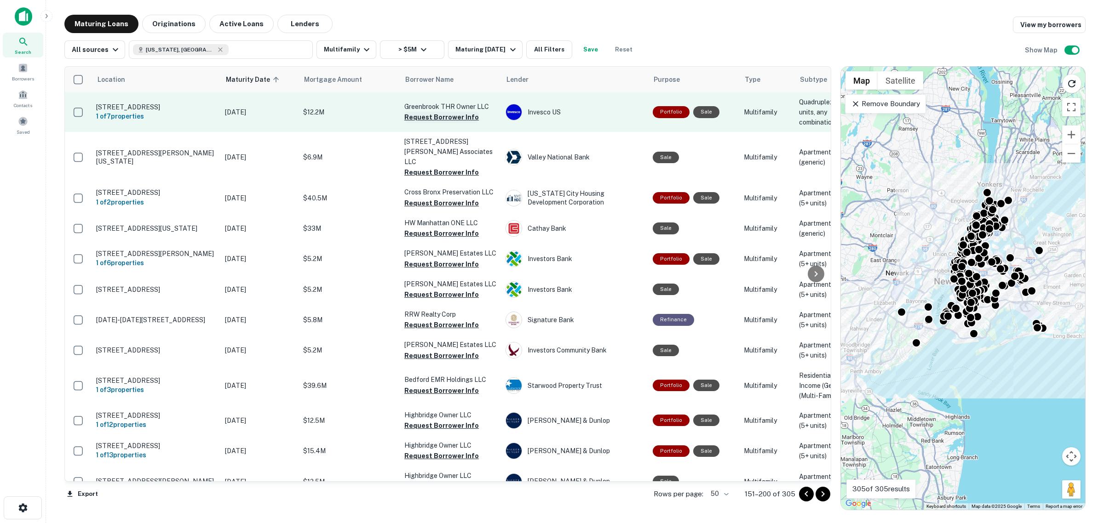
click at [439, 118] on button "Request Borrower Info" at bounding box center [441, 117] width 75 height 11
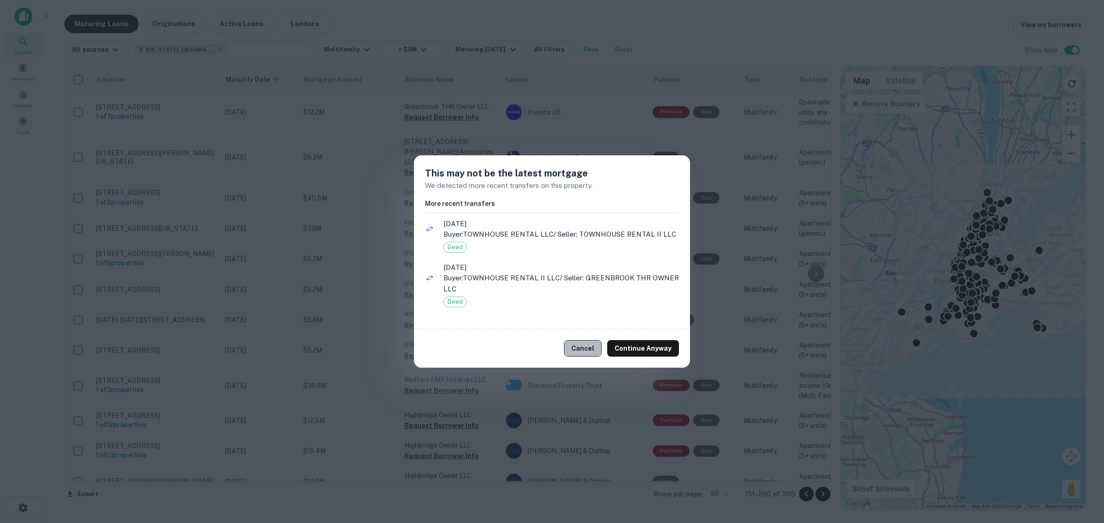
click at [490, 346] on button "Cancel" at bounding box center [583, 348] width 38 height 17
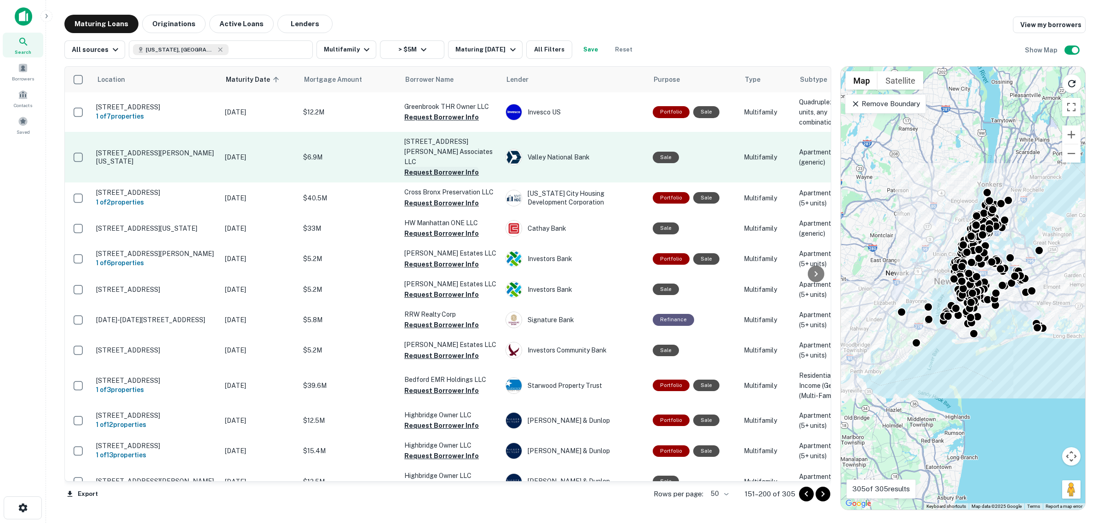
click at [452, 167] on button "Request Borrower Info" at bounding box center [441, 172] width 75 height 11
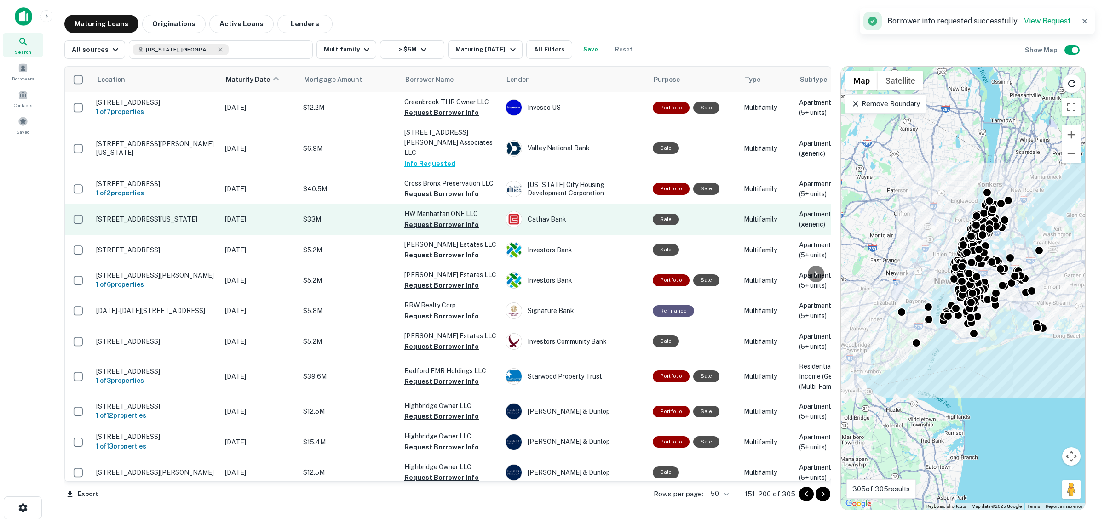
click at [453, 219] on button "Request Borrower Info" at bounding box center [441, 224] width 75 height 11
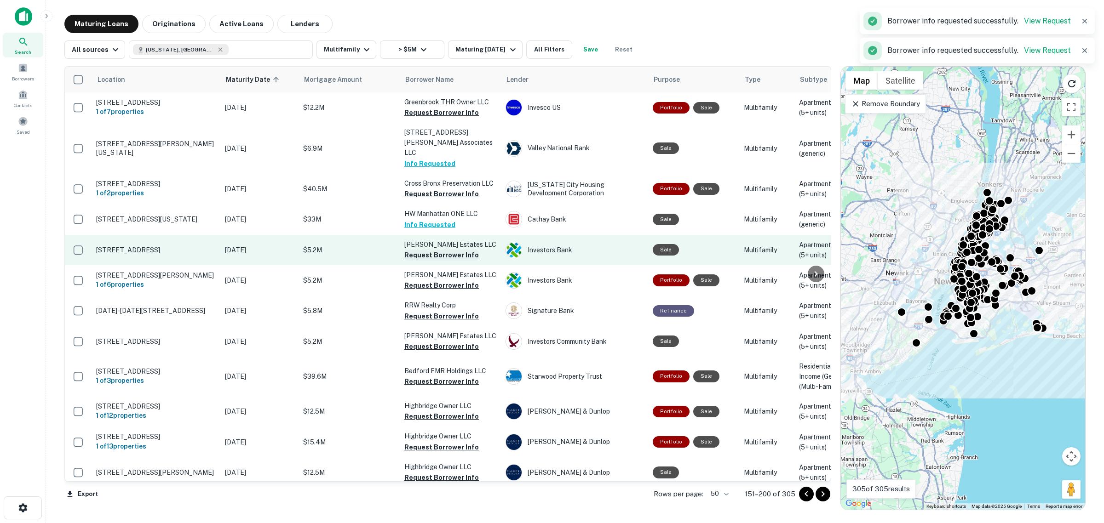
click at [448, 250] on button "Request Borrower Info" at bounding box center [441, 255] width 75 height 11
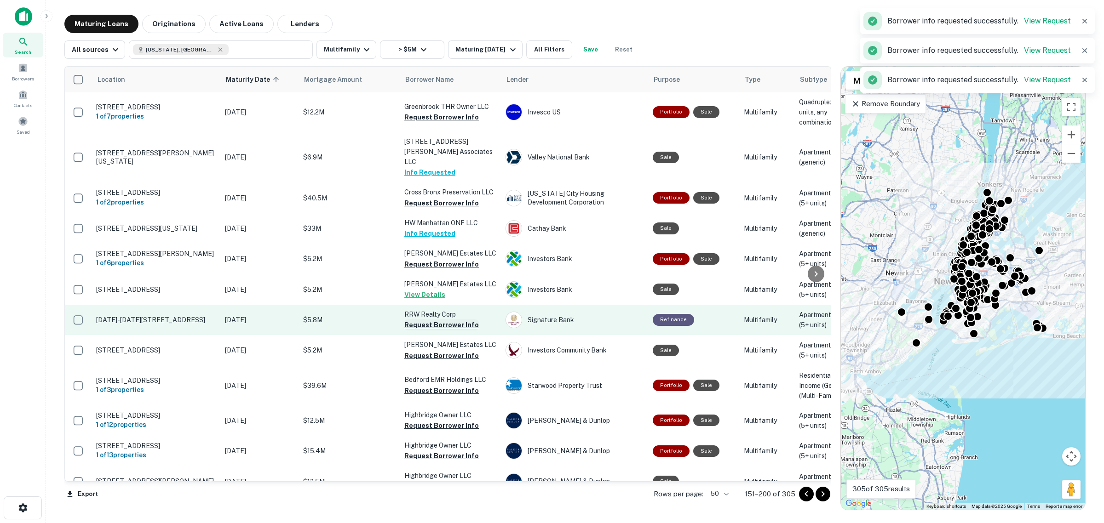
click at [442, 320] on button "Request Borrower Info" at bounding box center [441, 325] width 75 height 11
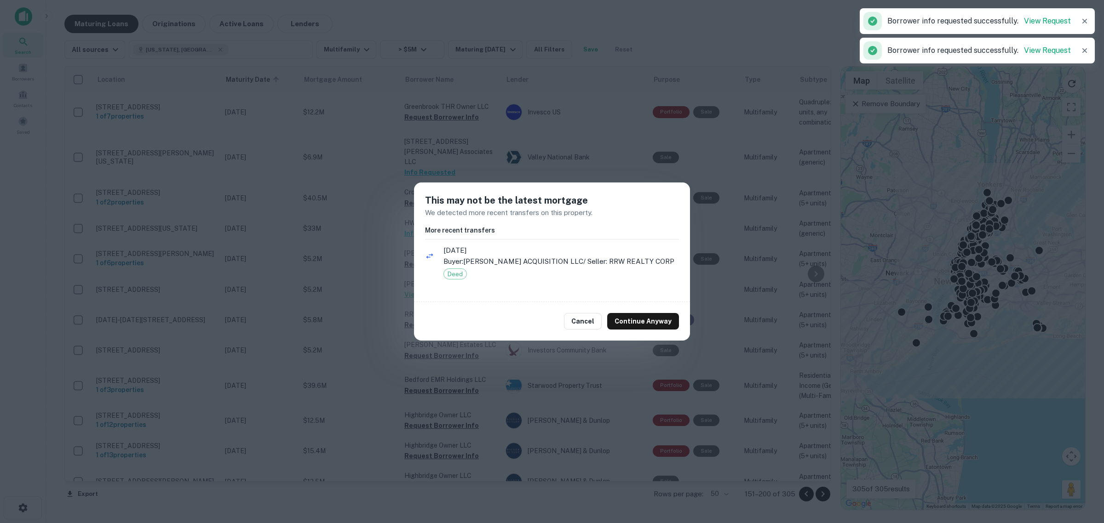
click at [490, 316] on div "Cancel Continue Anyway" at bounding box center [552, 321] width 276 height 39
click at [490, 320] on div "Cancel Continue Anyway" at bounding box center [552, 321] width 276 height 39
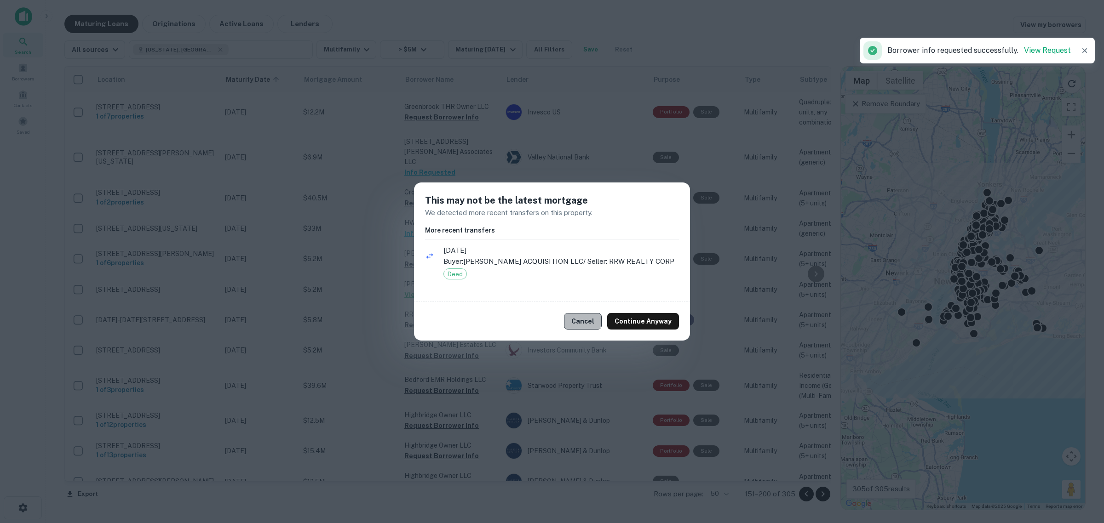
click at [490, 320] on button "Cancel" at bounding box center [583, 321] width 38 height 17
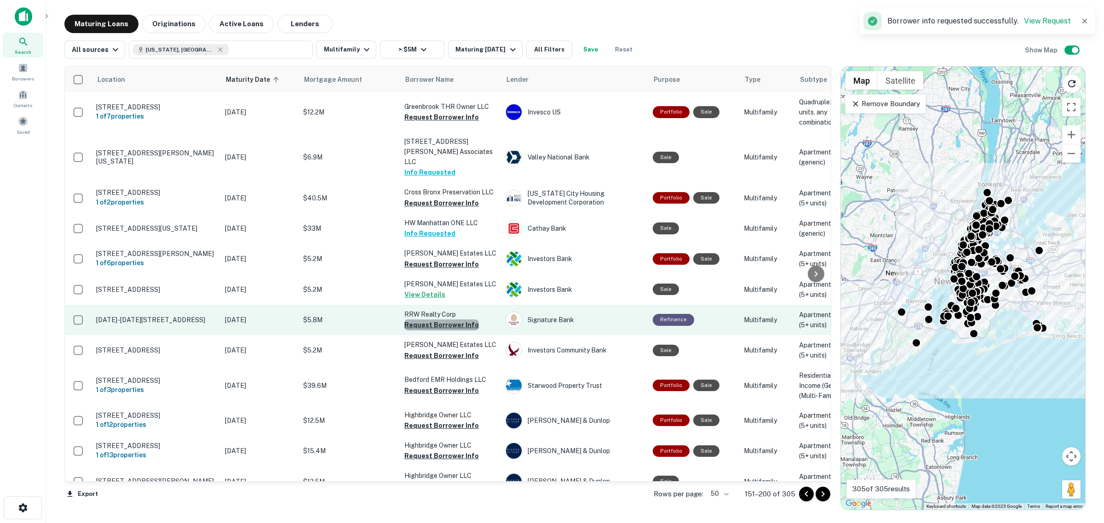
click at [456, 320] on button "Request Borrower Info" at bounding box center [441, 325] width 75 height 11
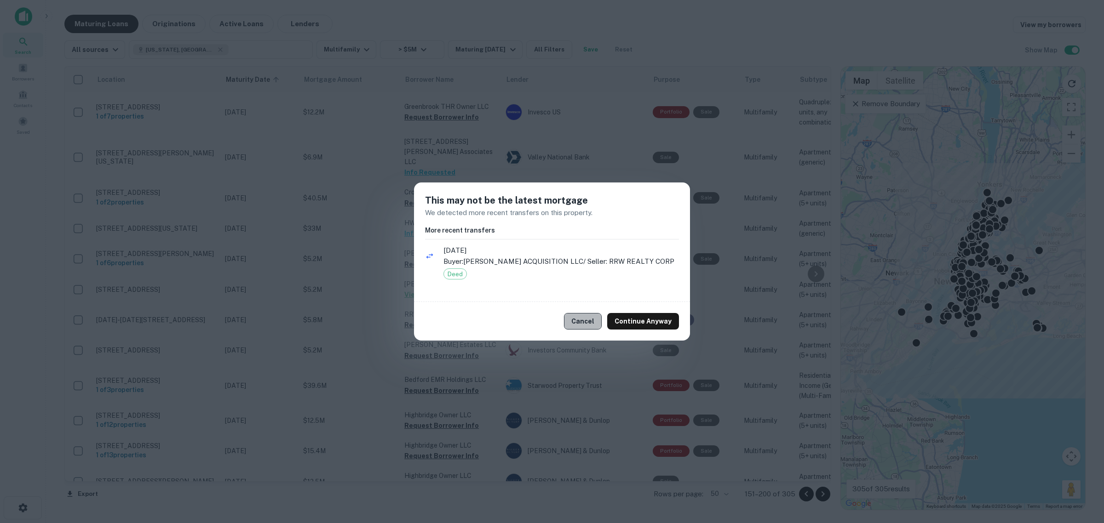
drag, startPoint x: 590, startPoint y: 321, endPoint x: 585, endPoint y: 321, distance: 4.6
click at [490, 321] on button "Cancel" at bounding box center [583, 321] width 38 height 17
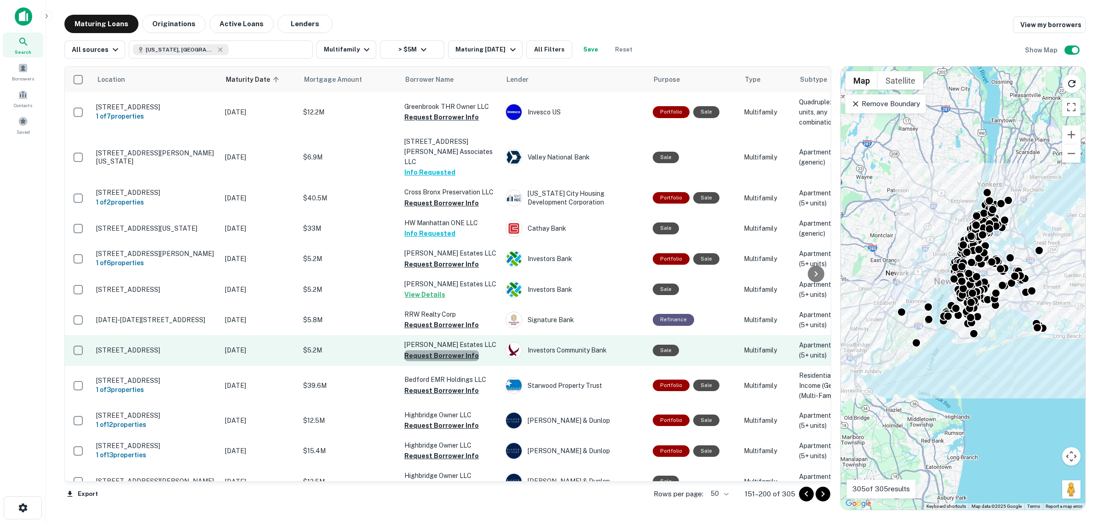
click at [447, 351] on button "Request Borrower Info" at bounding box center [441, 356] width 75 height 11
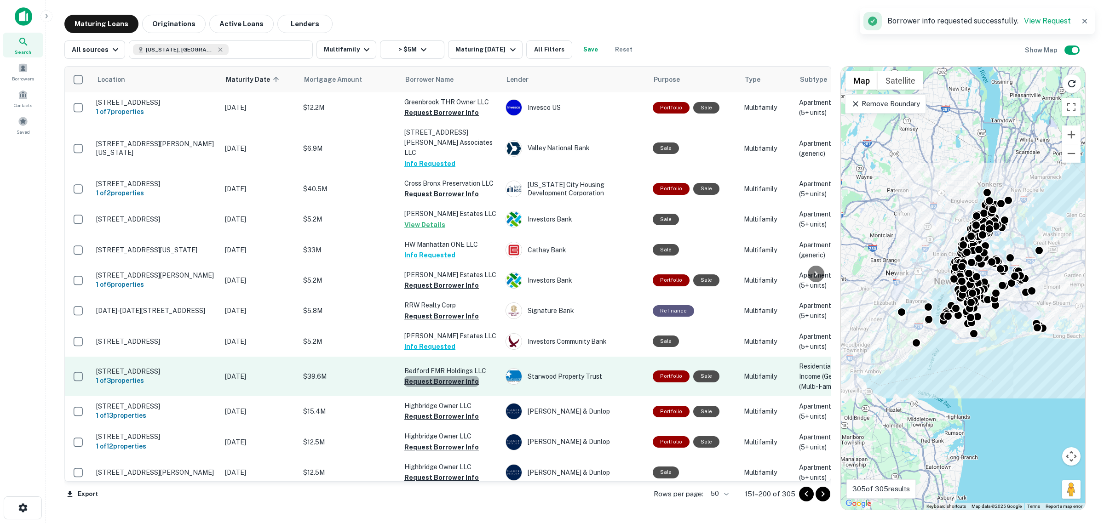
click at [451, 376] on button "Request Borrower Info" at bounding box center [441, 381] width 75 height 11
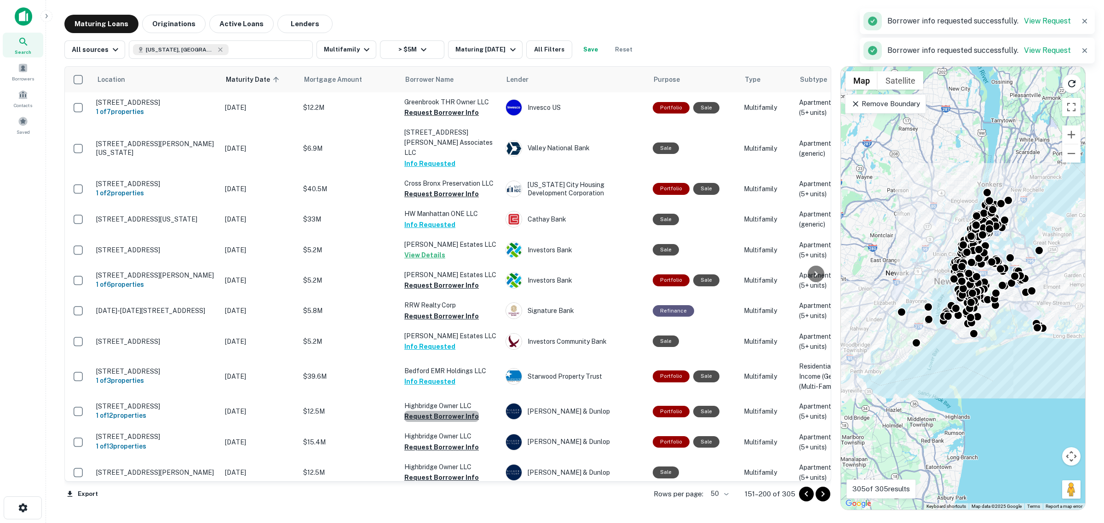
click at [449, 411] on button "Request Borrower Info" at bounding box center [441, 416] width 75 height 11
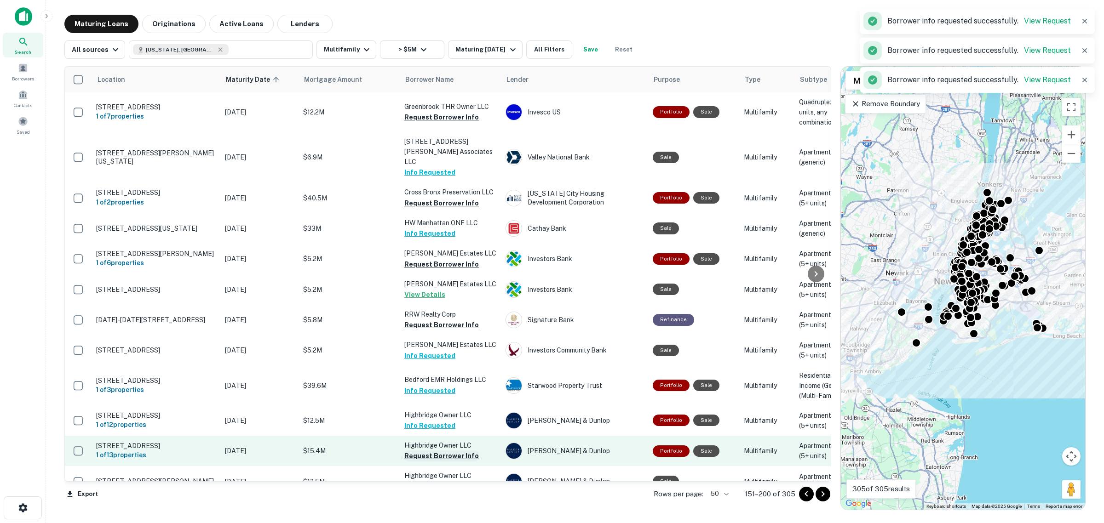
click at [446, 432] on button "Request Borrower Info" at bounding box center [441, 456] width 75 height 11
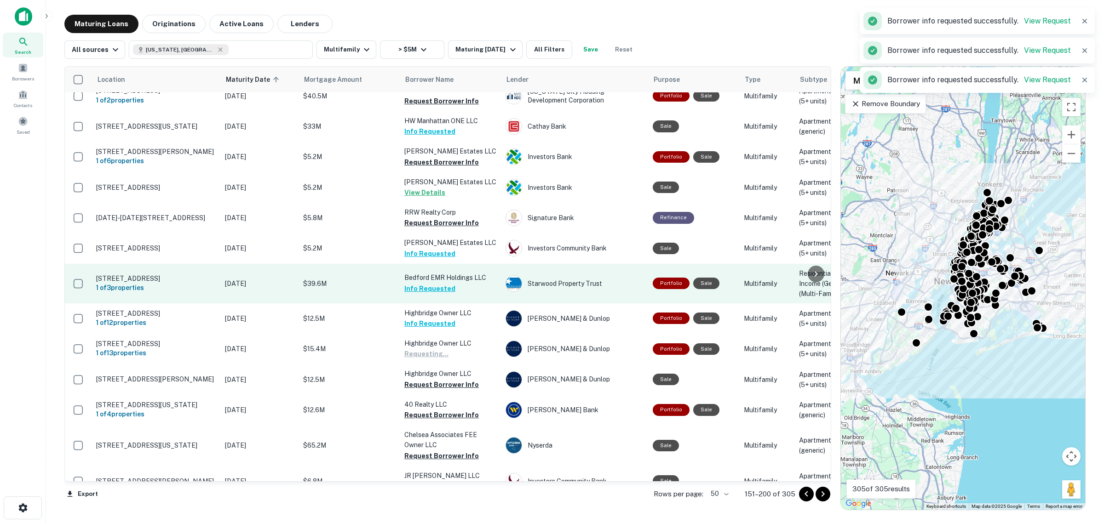
scroll to position [115, 0]
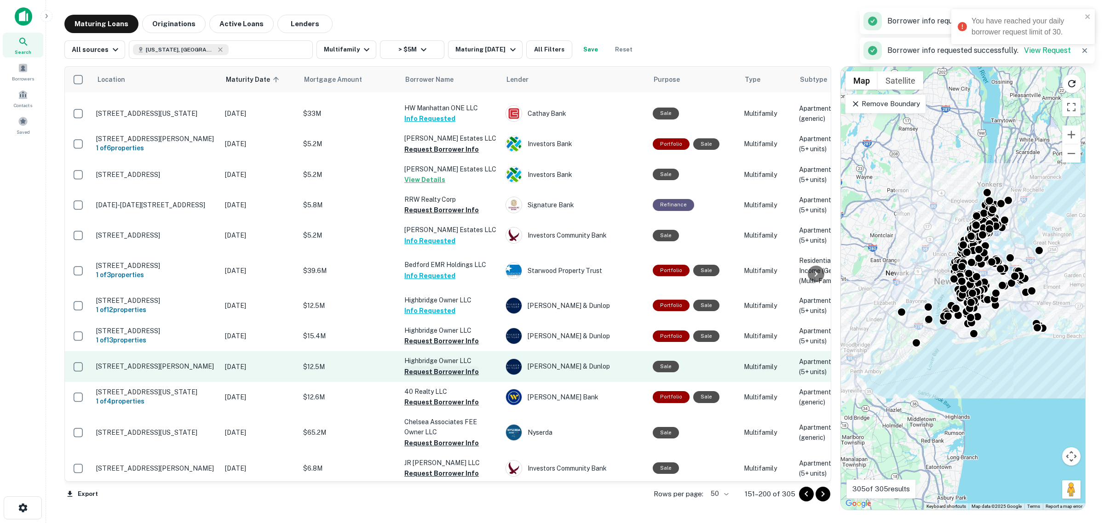
click at [442, 367] on button "Request Borrower Info" at bounding box center [441, 372] width 75 height 11
